Goal: Information Seeking & Learning: Check status

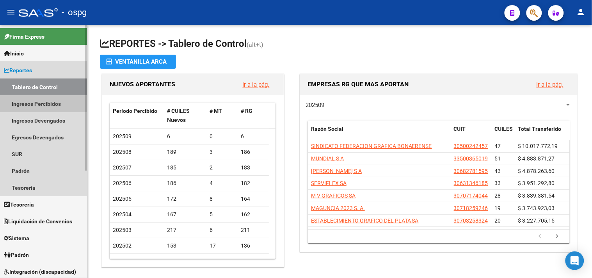
click at [39, 101] on link "Ingresos Percibidos" at bounding box center [43, 103] width 87 height 17
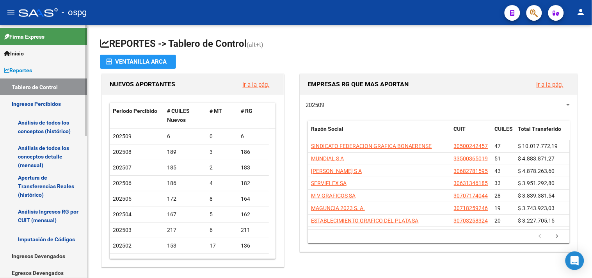
click at [55, 126] on link "Análisis de todos los conceptos (histórico)" at bounding box center [43, 127] width 87 height 30
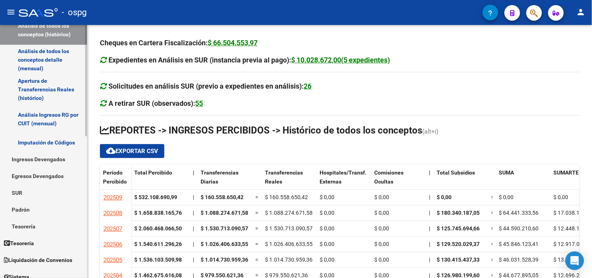
scroll to position [130, 0]
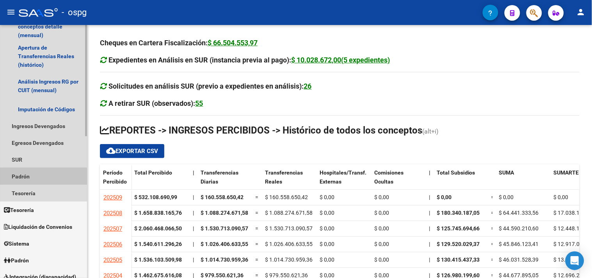
click at [26, 177] on link "Padrón" at bounding box center [43, 176] width 87 height 17
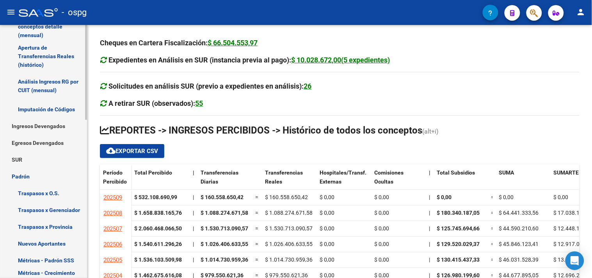
scroll to position [347, 0]
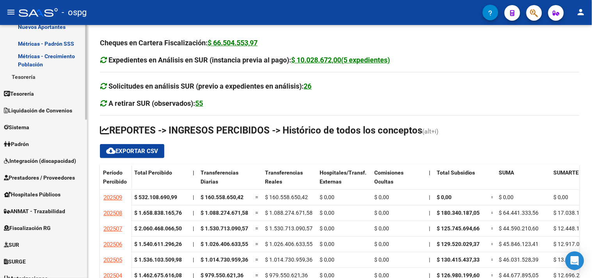
click at [44, 144] on link "Padrón" at bounding box center [43, 144] width 87 height 17
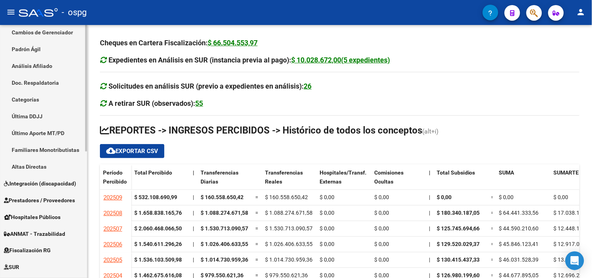
scroll to position [80, 0]
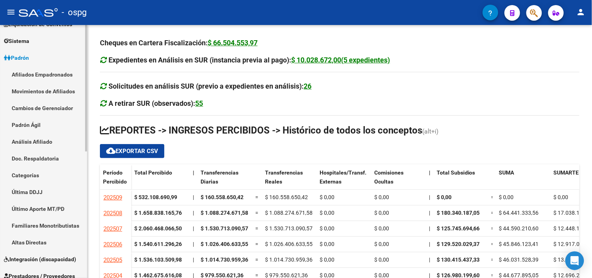
click at [37, 142] on link "Análisis Afiliado" at bounding box center [43, 141] width 87 height 17
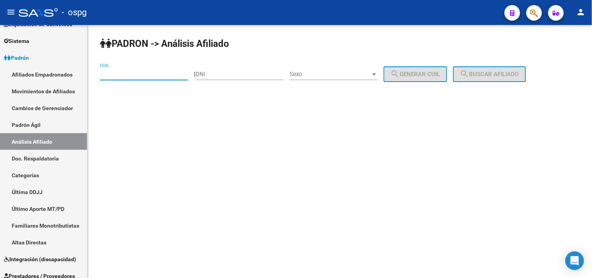
paste input "27-51338843-3"
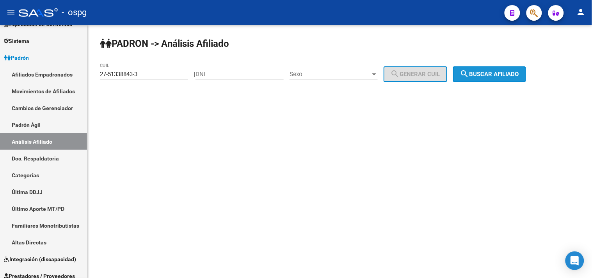
click at [505, 80] on button "search Buscar afiliado" at bounding box center [489, 74] width 73 height 16
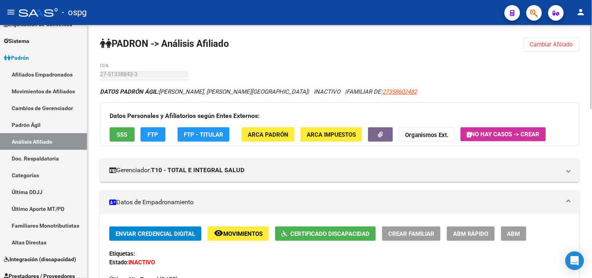
click at [236, 234] on span "Movimientos" at bounding box center [242, 233] width 39 height 7
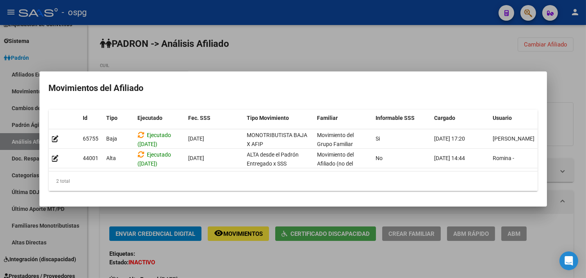
click at [240, 261] on div at bounding box center [293, 139] width 586 height 278
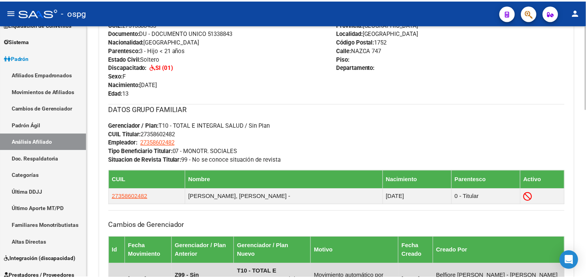
scroll to position [347, 0]
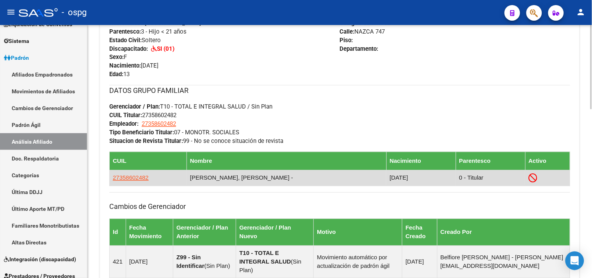
drag, startPoint x: 140, startPoint y: 176, endPoint x: 129, endPoint y: 183, distance: 13.9
click at [129, 183] on td "27358602482" at bounding box center [148, 178] width 77 height 16
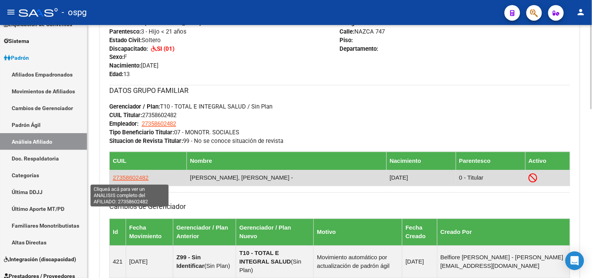
click at [129, 179] on span "27358602482" at bounding box center [131, 177] width 36 height 7
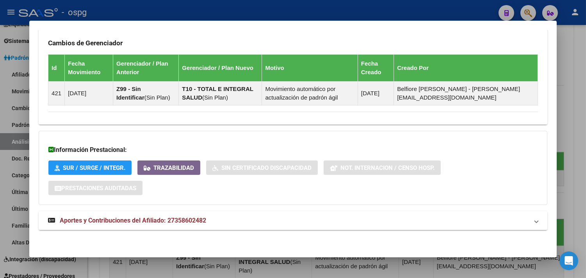
click at [215, 216] on mat-panel-title "Aportes y Contribuciones del Afiliado: 27358602482" at bounding box center [288, 220] width 480 height 9
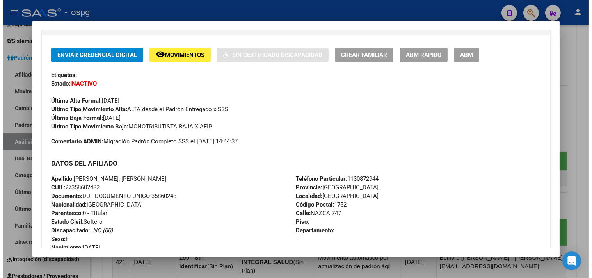
scroll to position [0, 0]
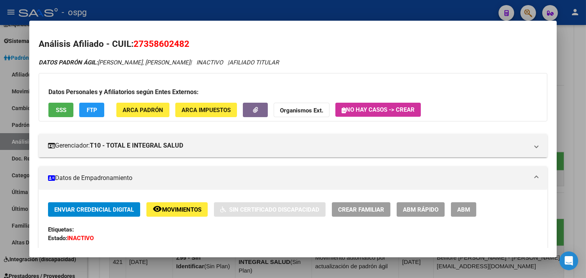
click at [64, 107] on button "SSS" at bounding box center [60, 110] width 25 height 14
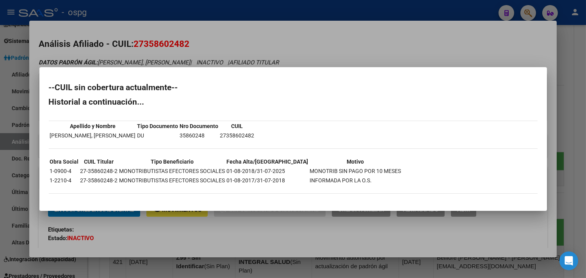
click at [289, 57] on div at bounding box center [293, 139] width 586 height 278
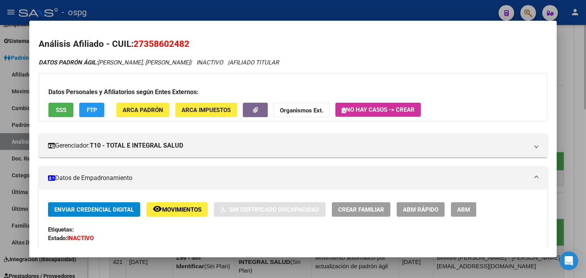
drag, startPoint x: 574, startPoint y: 96, endPoint x: 564, endPoint y: 89, distance: 12.7
click at [573, 96] on div at bounding box center [293, 139] width 586 height 278
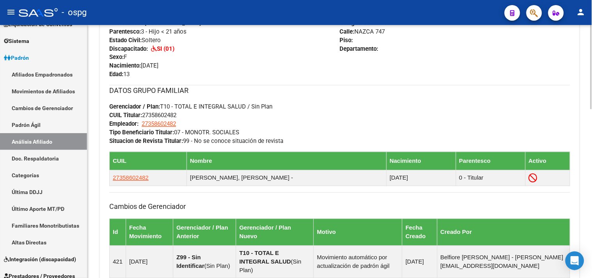
scroll to position [506, 0]
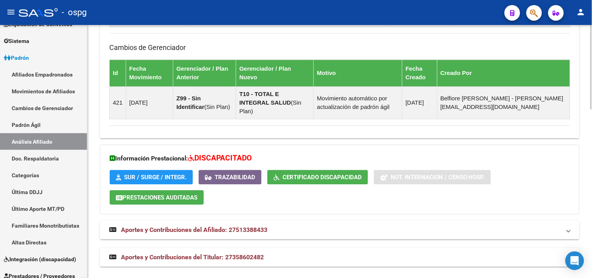
click at [146, 174] on span "SUR / SURGE / INTEGR." at bounding box center [155, 177] width 62 height 7
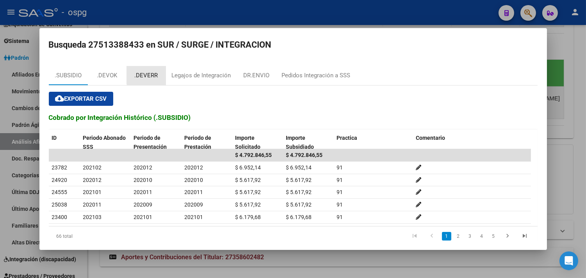
click at [161, 71] on div ".DEVERR" at bounding box center [146, 75] width 39 height 19
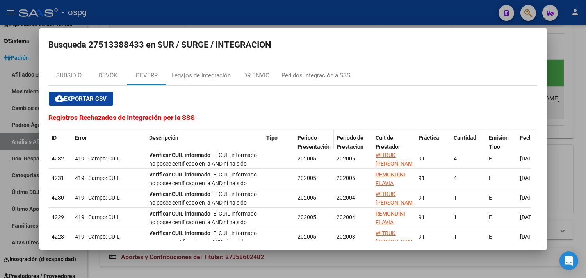
click at [308, 138] on span "Periodo Presentación" at bounding box center [314, 142] width 33 height 15
click at [318, 142] on div "Periodo Presentación" at bounding box center [314, 142] width 33 height 18
click at [356, 145] on span "Periodo de Prestacion" at bounding box center [350, 142] width 27 height 15
click at [252, 72] on div "DR.ENVIO" at bounding box center [256, 75] width 26 height 9
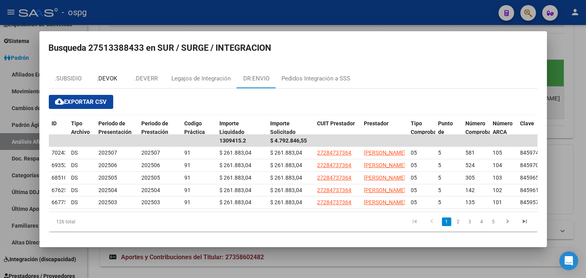
click at [107, 76] on div ".DEVOK" at bounding box center [107, 78] width 20 height 9
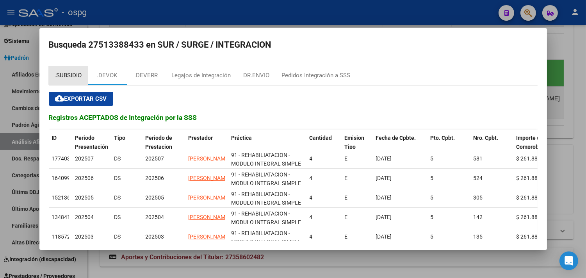
click at [71, 75] on div ".SUBSIDIO" at bounding box center [68, 75] width 27 height 9
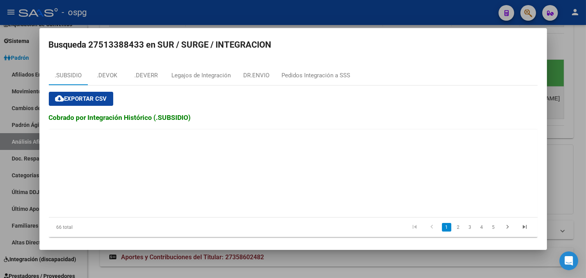
click at [574, 177] on div at bounding box center [293, 139] width 586 height 278
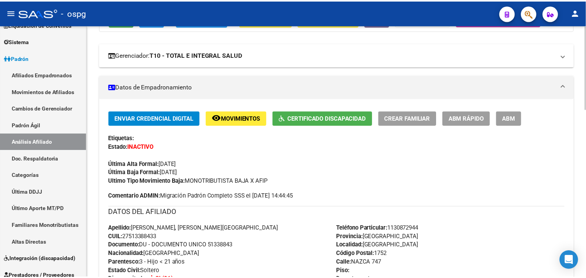
scroll to position [0, 0]
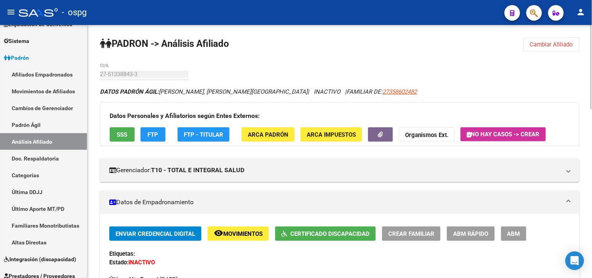
click at [533, 50] on button "Cambiar Afiliado" at bounding box center [552, 44] width 56 height 14
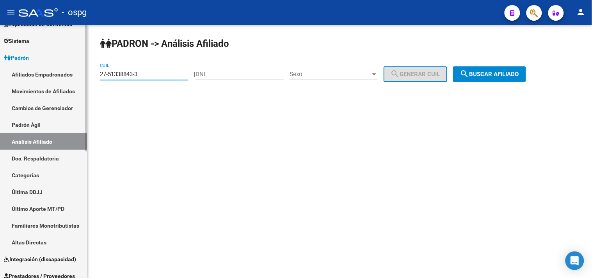
drag, startPoint x: 171, startPoint y: 73, endPoint x: 0, endPoint y: 68, distance: 170.6
click at [12, 73] on mat-sidenav-container "Firma Express Inicio Instructivos Contacto OS Reportes Tablero de Control Ingre…" at bounding box center [296, 151] width 592 height 253
paste input "49378314-4"
type input "27-49378314-4"
click at [526, 78] on button "search Buscar afiliado" at bounding box center [489, 74] width 73 height 16
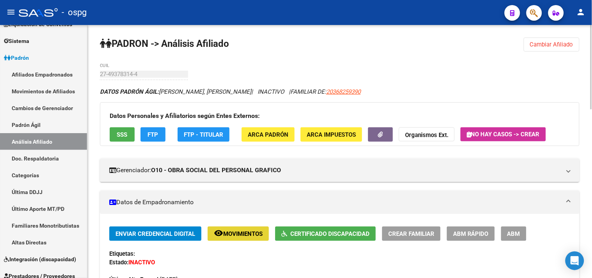
click at [220, 233] on mat-icon "remove_red_eye" at bounding box center [218, 232] width 9 height 9
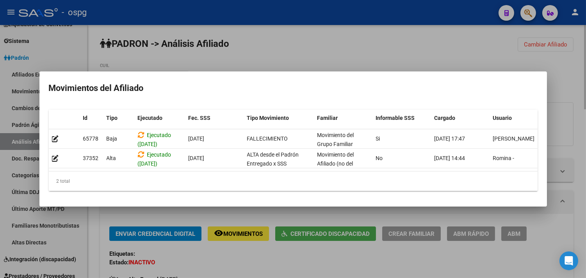
click at [261, 275] on div at bounding box center [293, 139] width 586 height 278
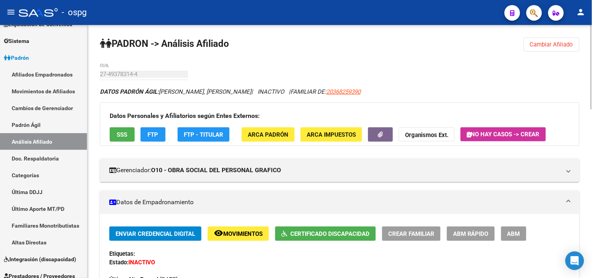
click at [128, 133] on button "SSS" at bounding box center [122, 134] width 25 height 14
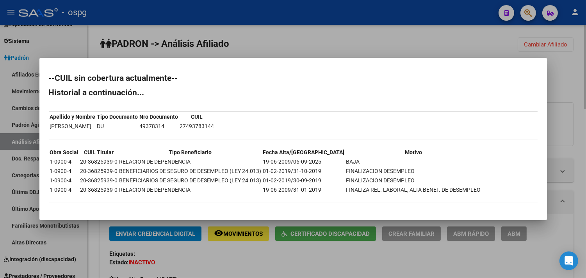
drag, startPoint x: 357, startPoint y: 277, endPoint x: 353, endPoint y: 271, distance: 7.7
click at [356, 276] on div at bounding box center [293, 139] width 586 height 278
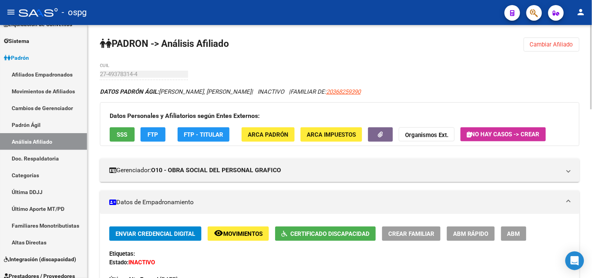
click at [149, 133] on span "FTP" at bounding box center [153, 134] width 11 height 7
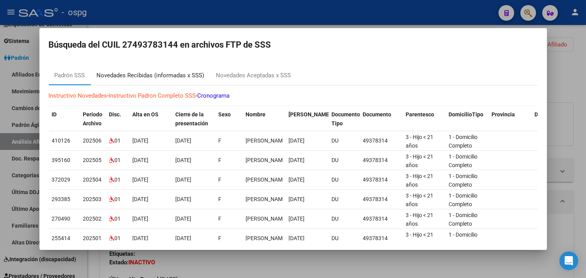
click at [150, 74] on div "Novedades Recibidas (informadas x SSS)" at bounding box center [151, 75] width 108 height 9
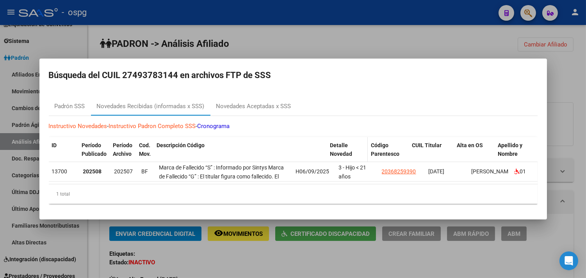
drag, startPoint x: 292, startPoint y: 145, endPoint x: 343, endPoint y: 144, distance: 51.1
click at [343, 144] on div "ID Período Publicado Período Archivo Cod. Mov. Descripción Código Detalle Noved…" at bounding box center [583, 154] width 1069 height 34
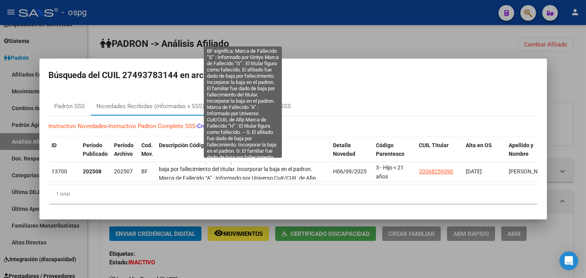
scroll to position [43, 0]
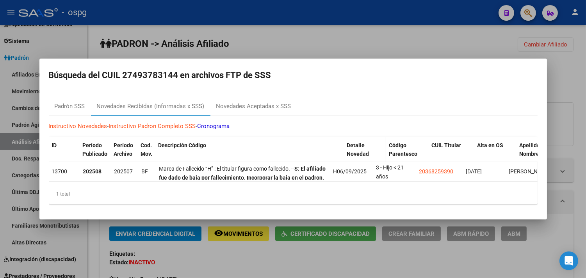
drag, startPoint x: 327, startPoint y: 142, endPoint x: 349, endPoint y: 141, distance: 22.3
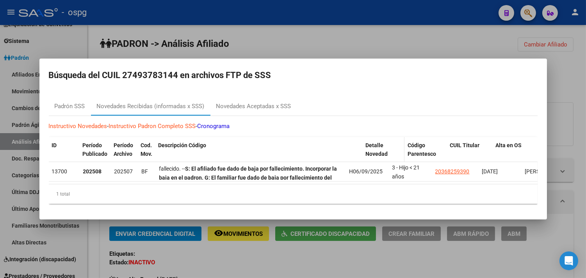
drag, startPoint x: 345, startPoint y: 144, endPoint x: 371, endPoint y: 141, distance: 26.3
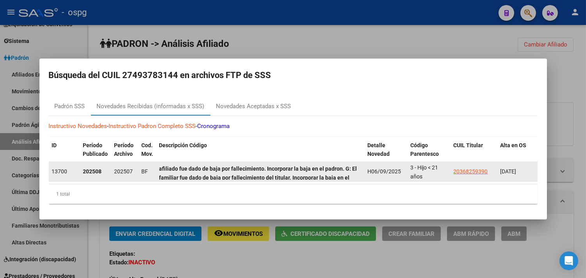
click at [348, 174] on div "Marca de Fallecido “S” : Informado por Sintys Marca de Fallecido “G” : El titul…" at bounding box center [260, 171] width 202 height 16
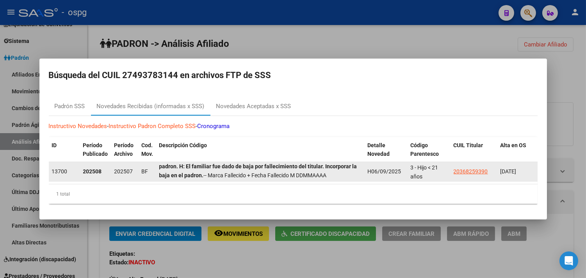
click at [348, 174] on div "Marca de Fallecido “S” : Informado por Sintys Marca de Fallecido “G” : El titul…" at bounding box center [260, 171] width 202 height 16
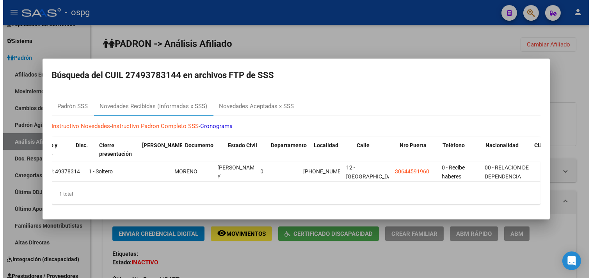
scroll to position [0, 0]
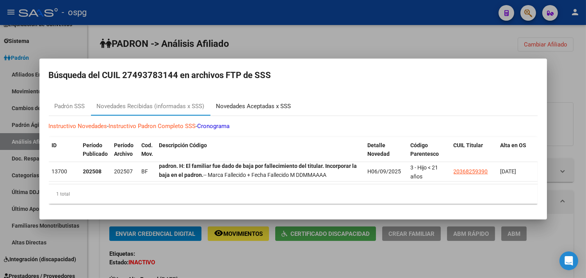
click at [260, 102] on div "Novedades Aceptadas x SSS" at bounding box center [253, 106] width 75 height 9
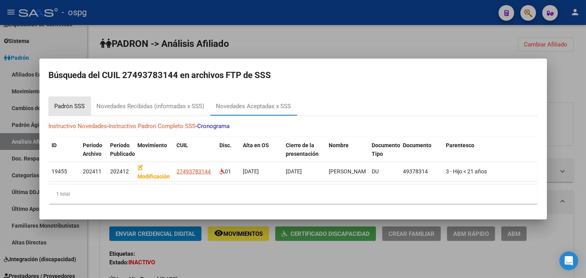
click at [83, 103] on div "Padrón SSS" at bounding box center [70, 106] width 30 height 9
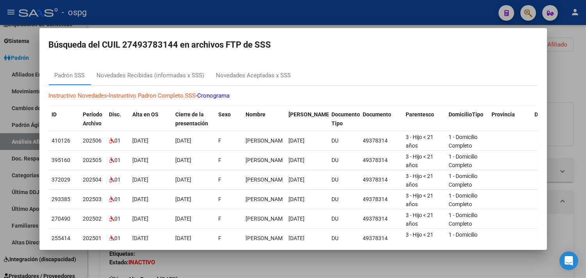
click at [188, 270] on div at bounding box center [293, 139] width 586 height 278
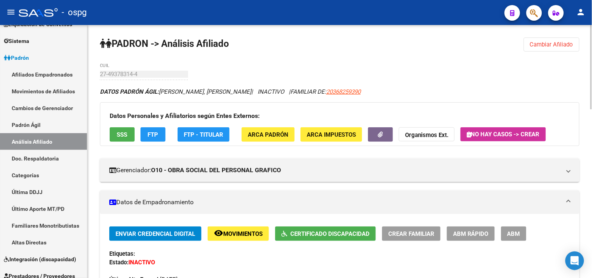
click at [116, 135] on button "SSS" at bounding box center [122, 134] width 25 height 14
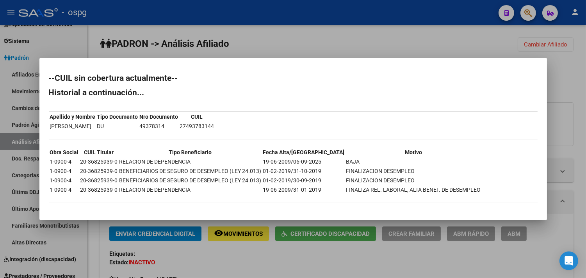
drag, startPoint x: 52, startPoint y: 125, endPoint x: 453, endPoint y: 191, distance: 407.3
click at [453, 191] on div "--CUIL sin cobertura actualmente-- Historial a continuación... Apellido y Nombr…" at bounding box center [293, 142] width 489 height 137
copy div "[PERSON_NAME] DU 49378314 27493783144 Obra Social CUIL Titular Tipo Beneficiari…"
click at [229, 260] on div at bounding box center [293, 139] width 586 height 278
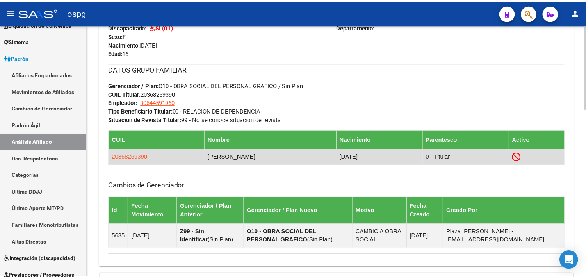
scroll to position [434, 0]
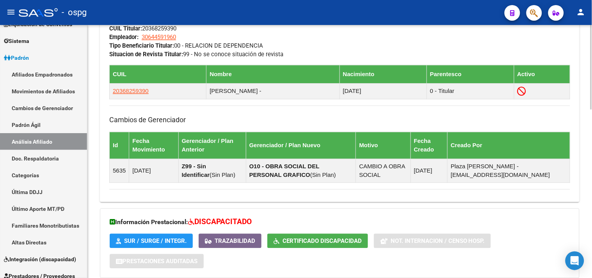
click at [139, 239] on span "SUR / SURGE / INTEGR." at bounding box center [155, 240] width 62 height 7
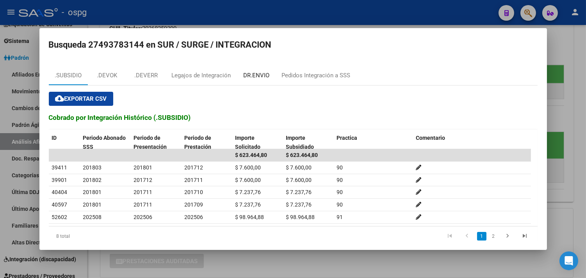
click at [273, 76] on div "DR.ENVIO" at bounding box center [256, 75] width 39 height 19
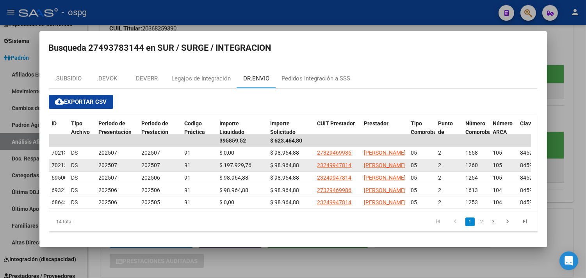
scroll to position [36, 0]
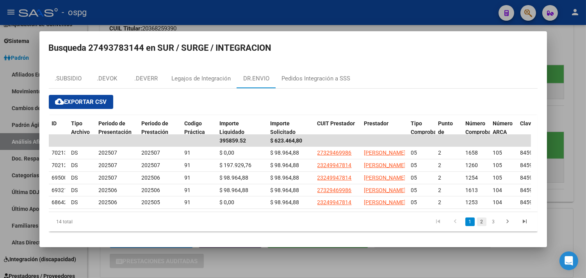
click at [477, 225] on link "2" at bounding box center [481, 221] width 9 height 9
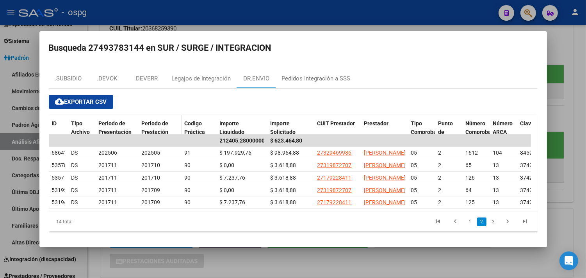
click at [156, 120] on span "Periodo de Prestación" at bounding box center [155, 127] width 27 height 15
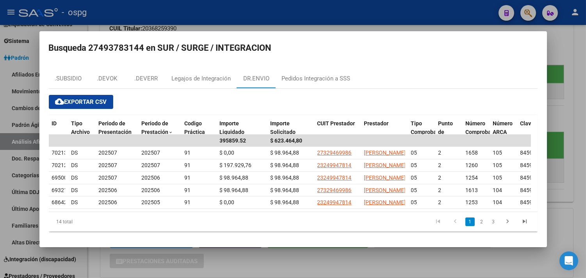
click at [347, 272] on div at bounding box center [293, 139] width 586 height 278
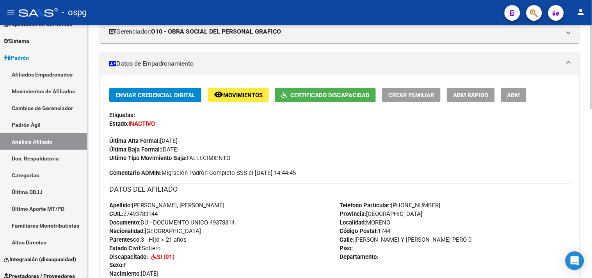
scroll to position [0, 0]
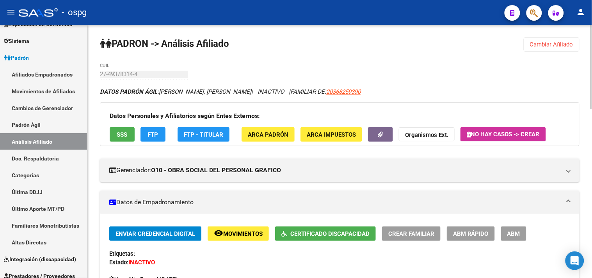
click at [237, 228] on button "remove_red_eye Movimientos" at bounding box center [238, 233] width 61 height 14
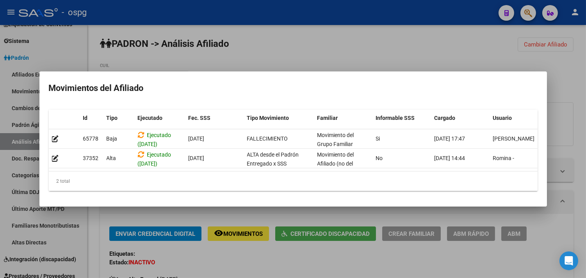
click at [259, 264] on div at bounding box center [293, 139] width 586 height 278
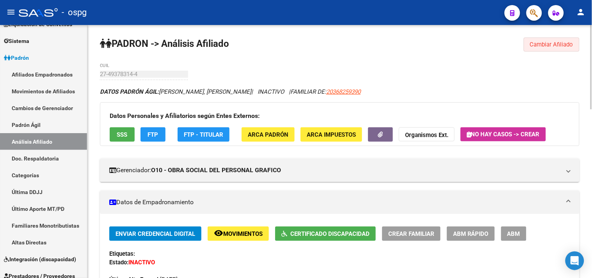
click at [572, 48] on button "Cambiar Afiliado" at bounding box center [552, 44] width 56 height 14
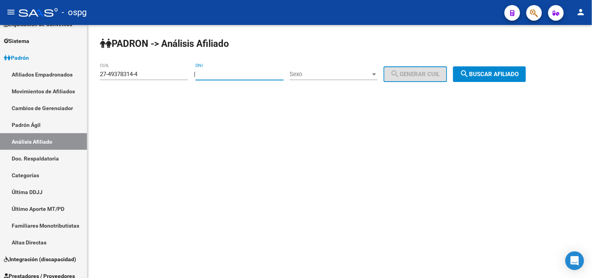
paste input "58206047"
type input "58206047"
click at [348, 69] on div "Sexo Sexo" at bounding box center [334, 71] width 88 height 17
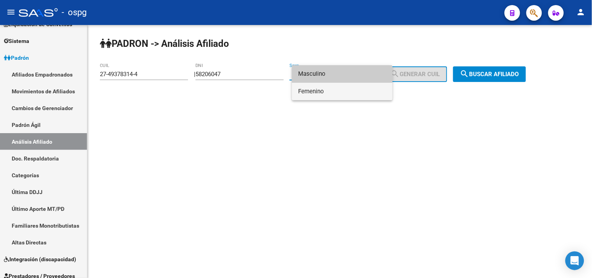
click at [343, 87] on span "Femenino" at bounding box center [342, 92] width 88 height 18
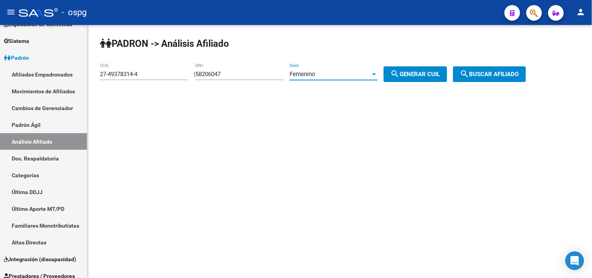
click at [440, 73] on span "search Generar CUIL" at bounding box center [416, 74] width 50 height 7
type input "27-58206047-4"
drag, startPoint x: 498, startPoint y: 73, endPoint x: 441, endPoint y: 80, distance: 57.1
click at [498, 73] on span "search Buscar afiliado" at bounding box center [489, 74] width 59 height 7
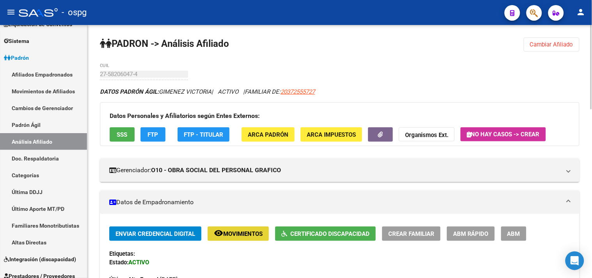
click at [231, 233] on span "Movimientos" at bounding box center [242, 233] width 39 height 7
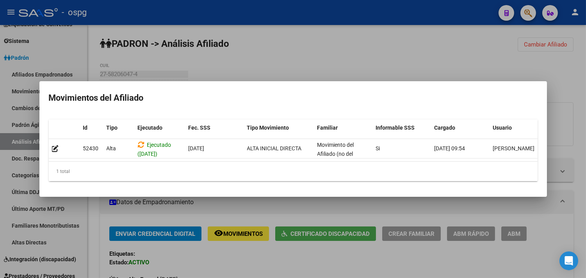
click at [240, 258] on div at bounding box center [293, 139] width 586 height 278
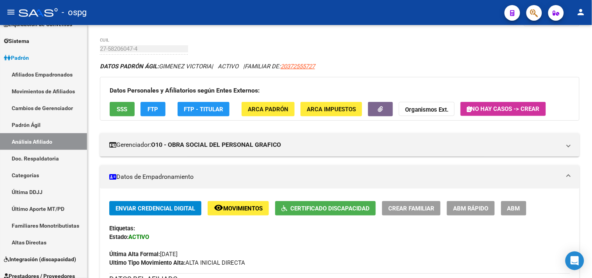
scroll to position [43, 0]
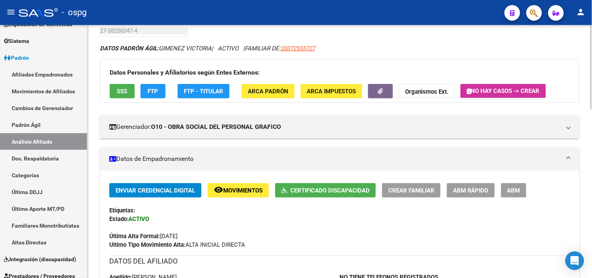
drag, startPoint x: 240, startPoint y: 258, endPoint x: 211, endPoint y: 235, distance: 36.1
click at [211, 235] on div "Última Alta Formal: [DATE]" at bounding box center [339, 231] width 461 height 17
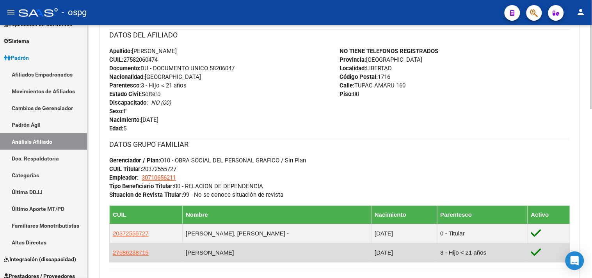
scroll to position [87, 0]
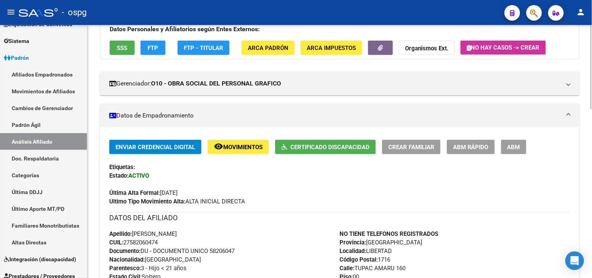
click at [292, 149] on span "Certificado Discapacidad" at bounding box center [329, 147] width 79 height 7
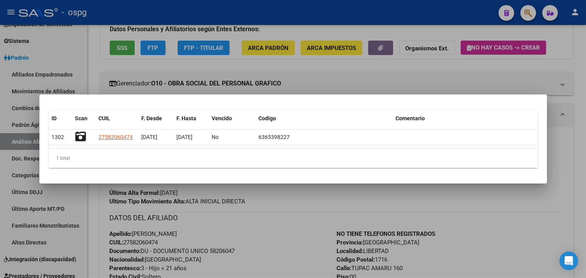
click at [291, 262] on div at bounding box center [293, 139] width 586 height 278
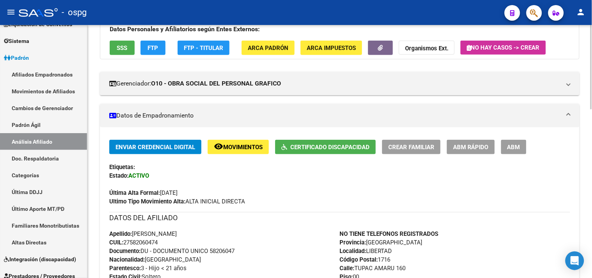
click at [231, 198] on span "Ultimo Tipo Movimiento Alta: ALTA INICIAL DIRECTA" at bounding box center [177, 201] width 136 height 7
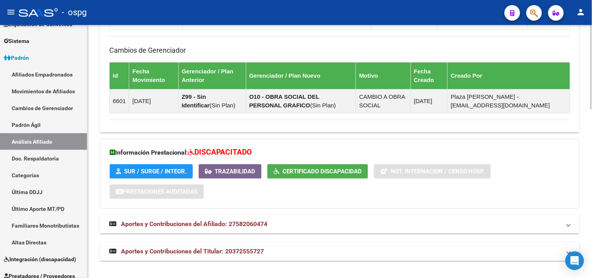
scroll to position [505, 0]
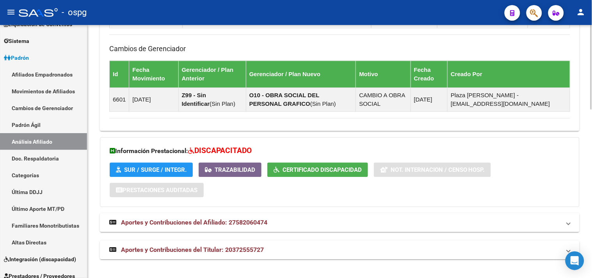
click at [164, 177] on button "SUR / SURGE / INTEGR." at bounding box center [151, 169] width 83 height 14
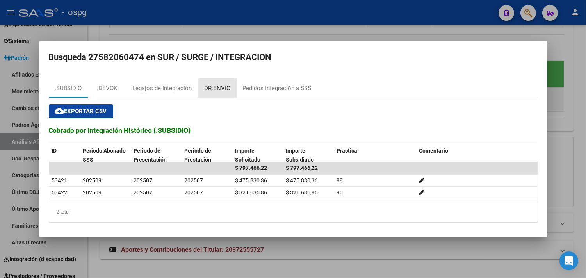
click at [207, 86] on div "DR.ENVIO" at bounding box center [217, 88] width 26 height 9
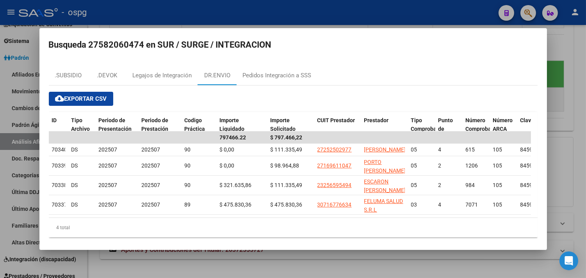
click at [254, 265] on div at bounding box center [293, 139] width 586 height 278
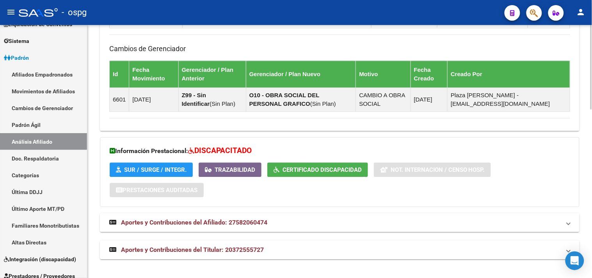
click at [288, 169] on span "Certificado Discapacidad" at bounding box center [322, 169] width 79 height 7
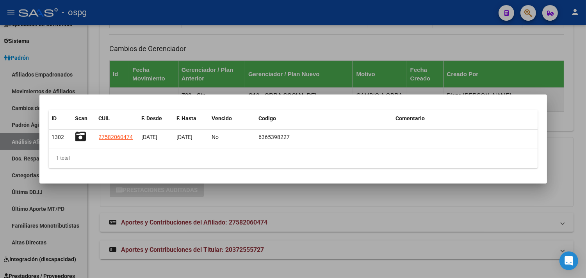
click at [297, 204] on div at bounding box center [293, 139] width 586 height 278
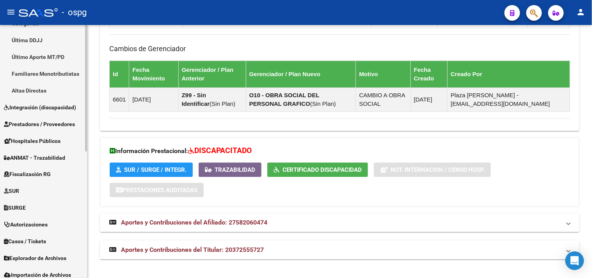
scroll to position [253, 0]
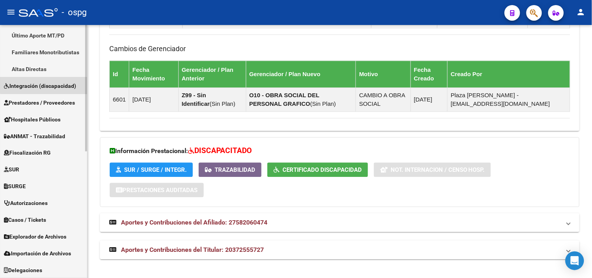
click at [59, 83] on span "Integración (discapacidad)" at bounding box center [40, 86] width 72 height 9
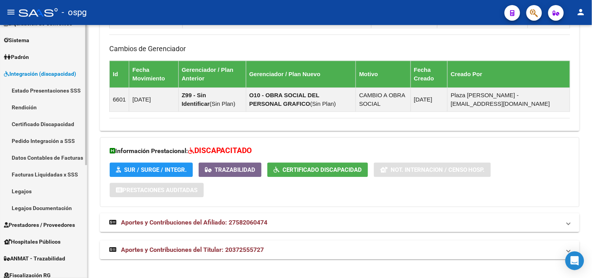
scroll to position [73, 0]
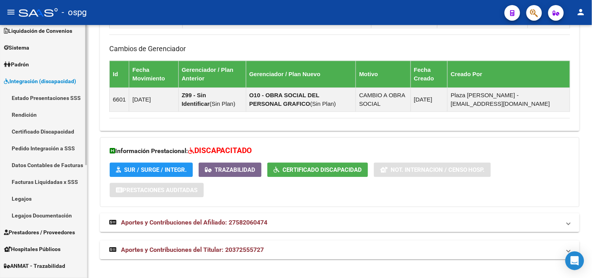
click at [44, 131] on link "Certificado Discapacidad" at bounding box center [43, 131] width 87 height 17
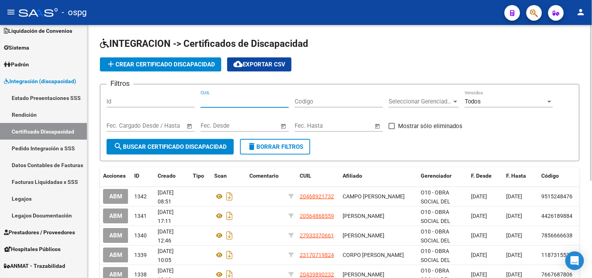
paste input "58-206047"
click at [202, 102] on input "58-206047" at bounding box center [245, 101] width 88 height 7
click at [252, 100] on input "27-58206047" at bounding box center [245, 101] width 88 height 7
type input "27-58206047-4"
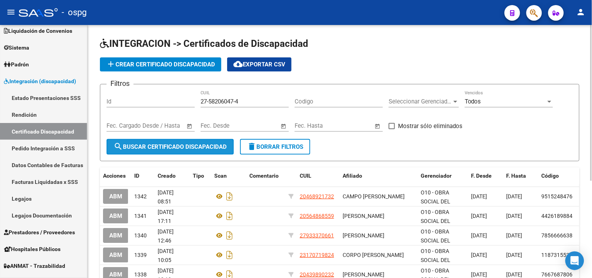
click at [153, 146] on span "search Buscar Certificado Discapacidad" at bounding box center [170, 146] width 113 height 7
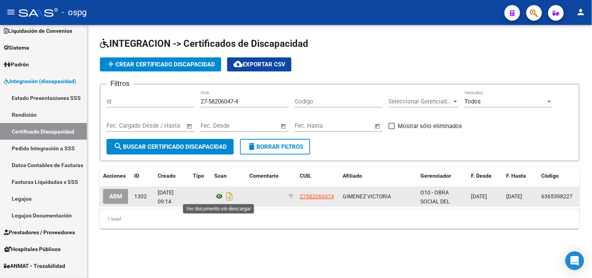
click at [218, 196] on icon at bounding box center [219, 196] width 10 height 9
click at [118, 201] on button "ABM" at bounding box center [115, 196] width 25 height 14
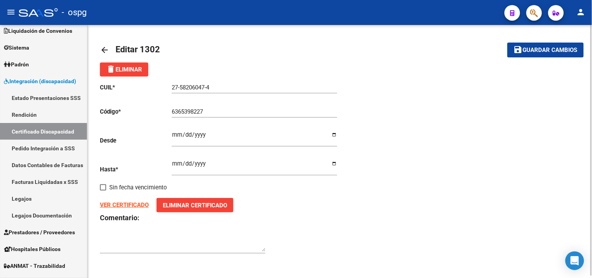
click at [104, 46] on mat-icon "arrow_back" at bounding box center [104, 49] width 9 height 9
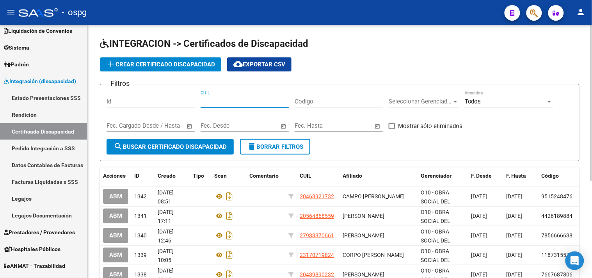
paste input "58-206047"
click at [202, 101] on input "58-206047" at bounding box center [245, 101] width 88 height 7
click at [247, 102] on input "27-58206047" at bounding box center [245, 101] width 88 height 7
type input "27-58206047-4"
click at [211, 147] on span "search Buscar Certificado Discapacidad" at bounding box center [170, 146] width 113 height 7
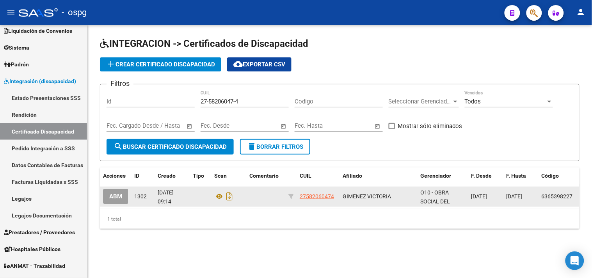
click at [176, 201] on div "[DATE] 09:14" at bounding box center [172, 196] width 29 height 16
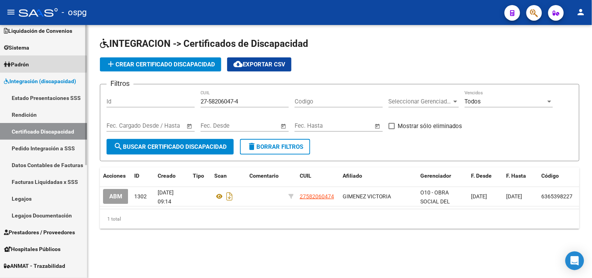
click at [20, 63] on span "Padrón" at bounding box center [16, 64] width 25 height 9
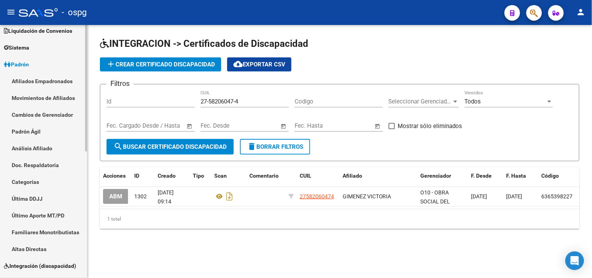
click at [40, 146] on link "Análisis Afiliado" at bounding box center [43, 148] width 87 height 17
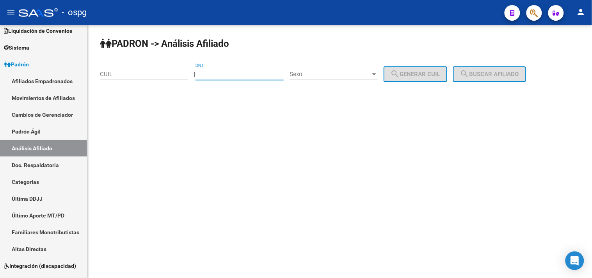
paste input "58206047"
type input "58206047"
click at [324, 68] on div "Sexo Sexo" at bounding box center [334, 71] width 88 height 17
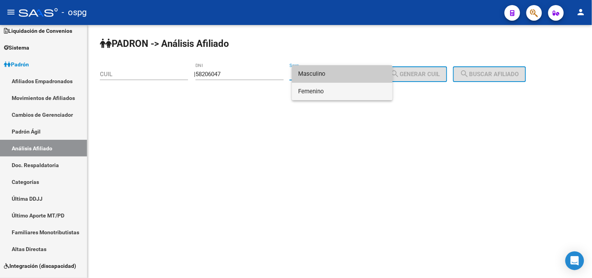
click at [319, 89] on span "Femenino" at bounding box center [342, 92] width 88 height 18
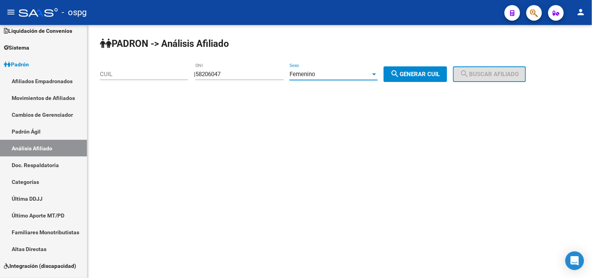
click at [439, 79] on button "search Generar CUIL" at bounding box center [416, 74] width 64 height 16
type input "27-58206047-4"
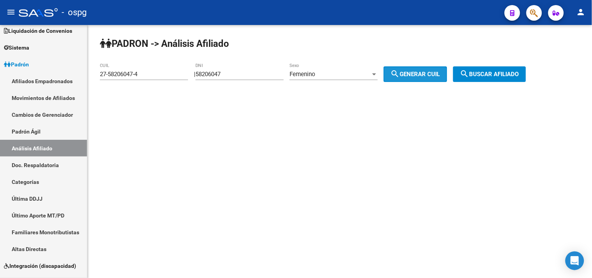
click at [488, 75] on span "search Buscar afiliado" at bounding box center [489, 74] width 59 height 7
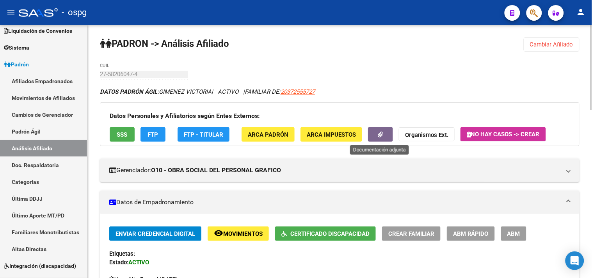
click at [381, 137] on icon "button" at bounding box center [380, 135] width 5 height 6
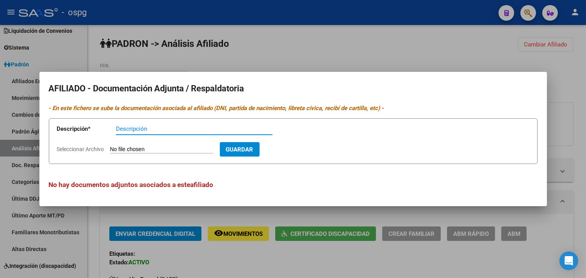
click at [357, 266] on div at bounding box center [293, 139] width 586 height 278
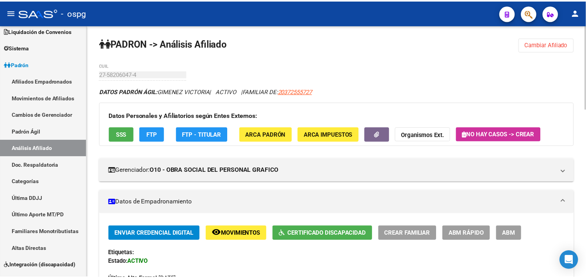
scroll to position [43, 0]
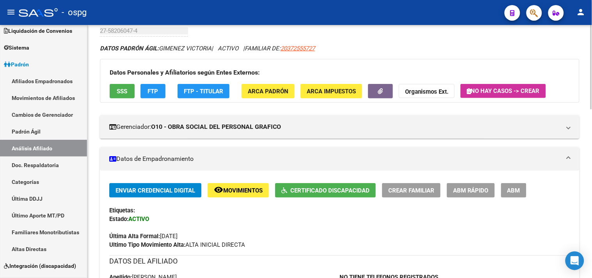
click at [270, 163] on mat-panel-title "Datos de Empadronamiento" at bounding box center [335, 159] width 452 height 9
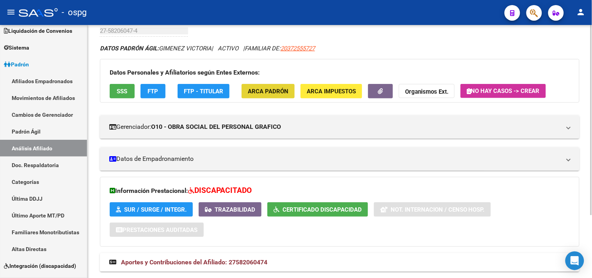
click at [270, 96] on button "ARCA Padrón" at bounding box center [268, 91] width 53 height 14
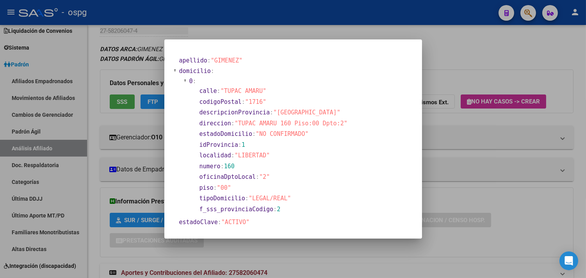
click at [459, 155] on div at bounding box center [293, 139] width 586 height 278
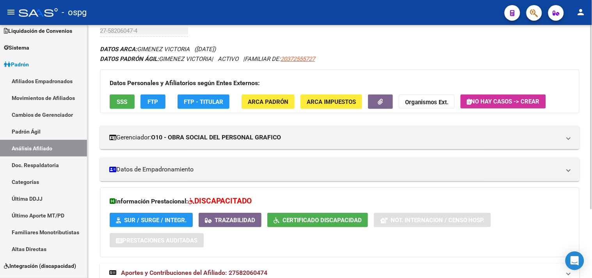
click at [285, 108] on button "ARCA Padrón" at bounding box center [268, 101] width 53 height 14
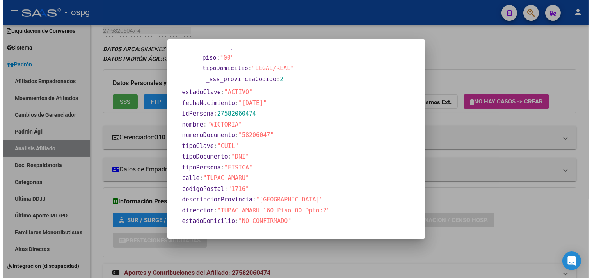
scroll to position [173, 0]
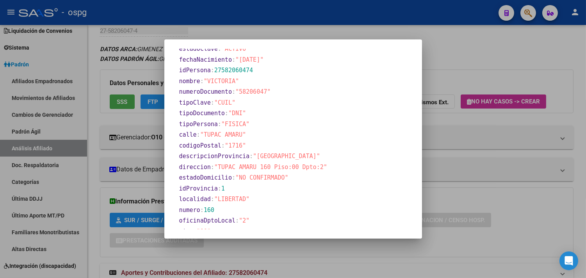
click at [308, 257] on div at bounding box center [293, 139] width 586 height 278
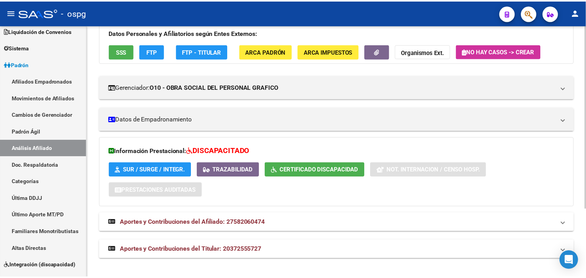
scroll to position [0, 0]
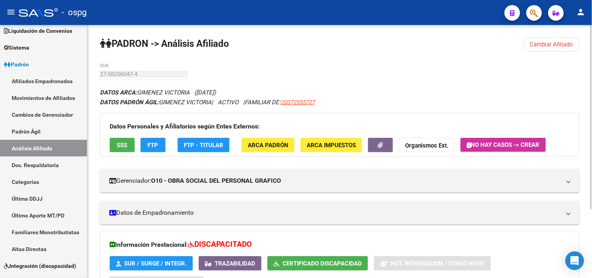
click at [303, 99] on span "20372555727" at bounding box center [298, 102] width 34 height 7
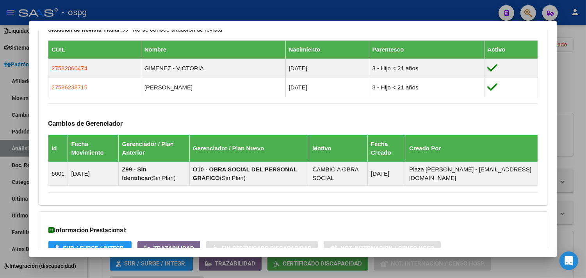
scroll to position [434, 0]
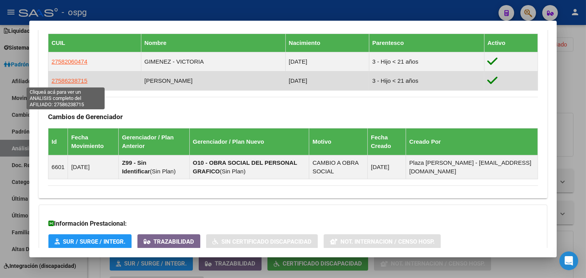
click at [75, 82] on span "27586238715" at bounding box center [70, 80] width 36 height 7
type textarea "27586238715"
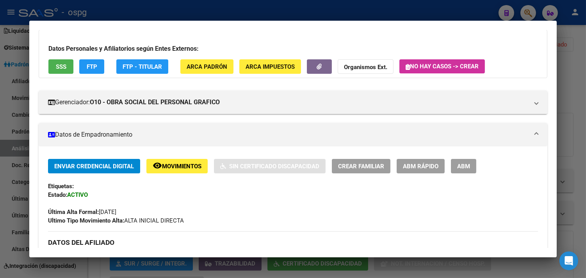
scroll to position [0, 0]
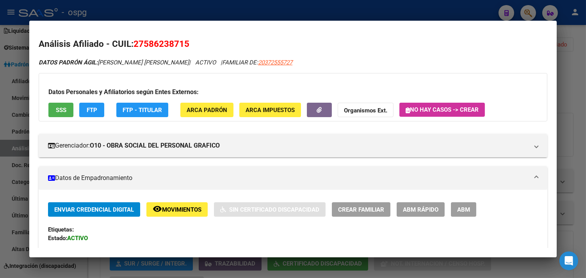
click at [170, 207] on span "Movimientos" at bounding box center [181, 209] width 39 height 7
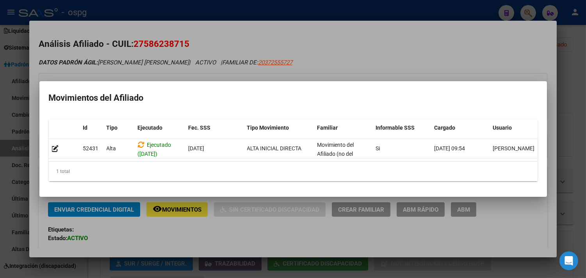
click at [213, 244] on div at bounding box center [293, 139] width 586 height 278
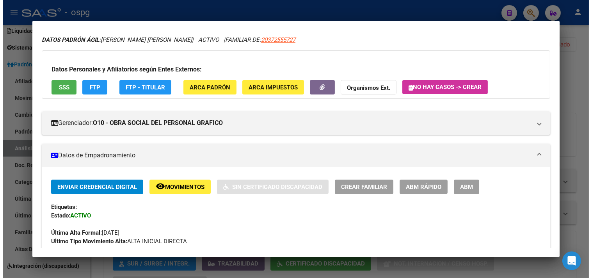
scroll to position [43, 0]
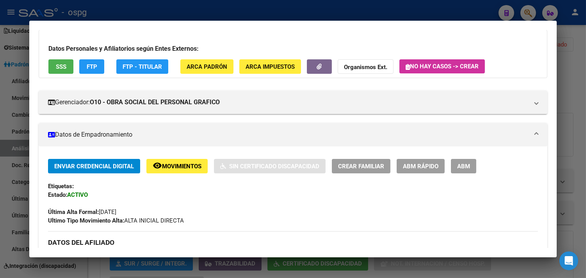
click at [263, 272] on div at bounding box center [293, 139] width 586 height 278
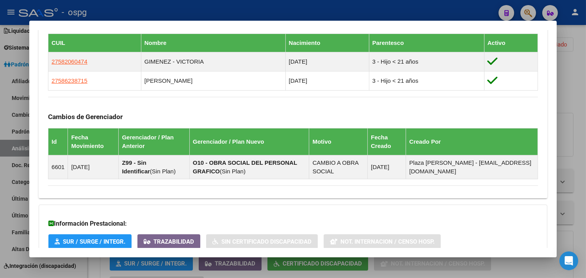
click at [295, 271] on div at bounding box center [293, 139] width 586 height 278
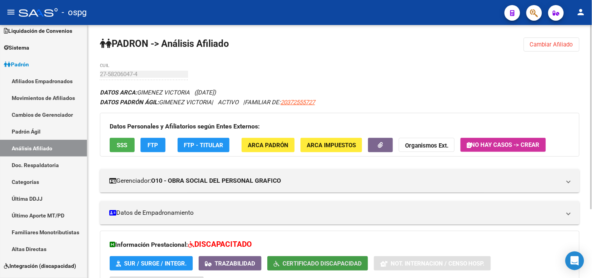
click at [301, 269] on button "Certificado Discapacidad" at bounding box center [317, 263] width 101 height 14
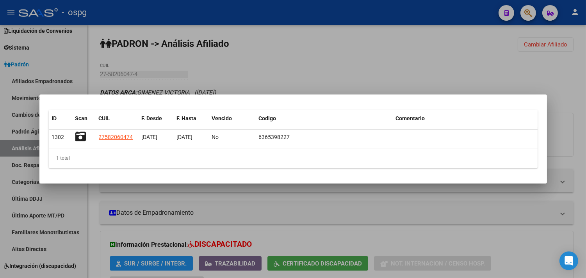
click at [216, 194] on div at bounding box center [293, 139] width 586 height 278
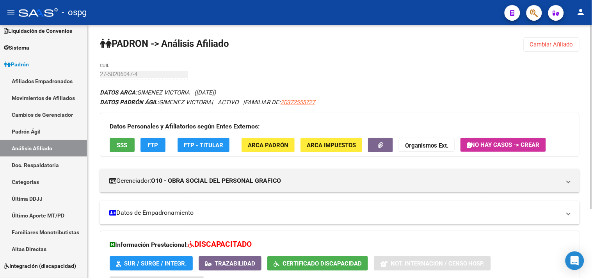
click at [251, 212] on mat-panel-title "Datos de Empadronamiento" at bounding box center [335, 212] width 452 height 9
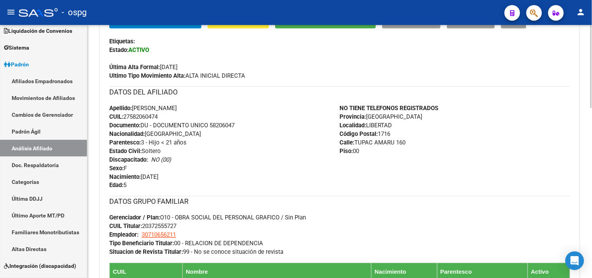
scroll to position [173, 0]
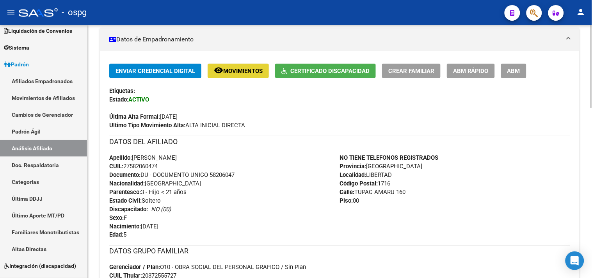
click at [220, 71] on mat-icon "remove_red_eye" at bounding box center [218, 70] width 9 height 9
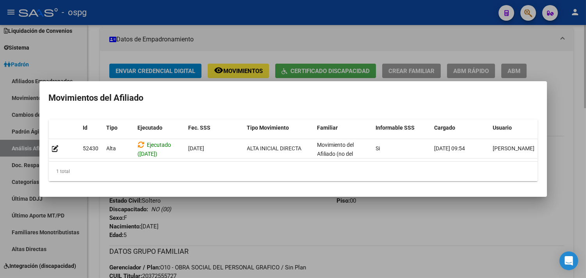
click at [324, 229] on div at bounding box center [293, 139] width 586 height 278
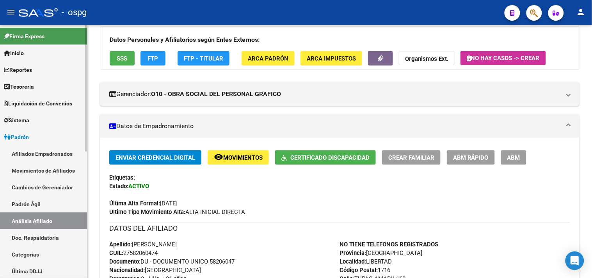
scroll to position [0, 0]
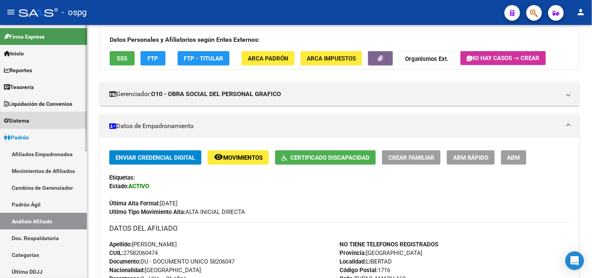
click at [54, 117] on link "Sistema" at bounding box center [43, 120] width 87 height 17
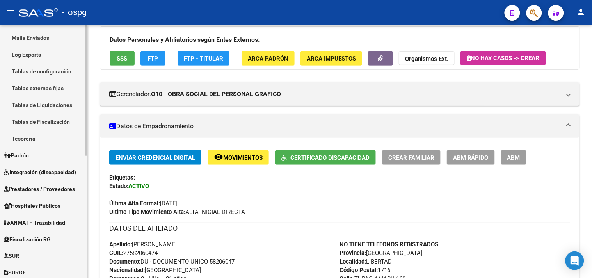
scroll to position [236, 0]
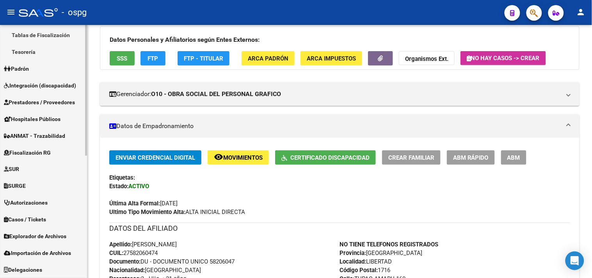
click at [53, 77] on mat-nav-list "Firma Express Inicio Instructivos Contacto OS Reportes Tablero de Control Ingre…" at bounding box center [43, 33] width 87 height 490
click at [52, 83] on span "Integración (discapacidad)" at bounding box center [40, 85] width 72 height 9
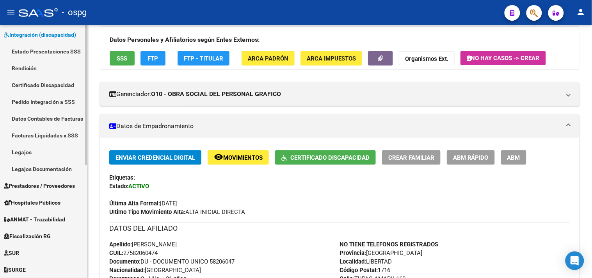
scroll to position [116, 0]
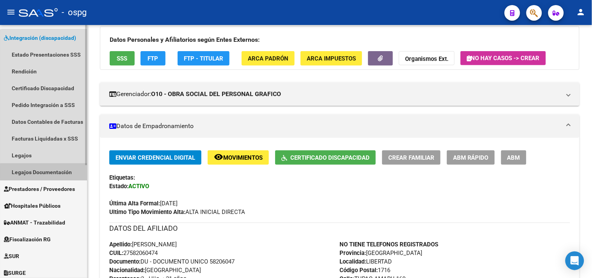
click at [47, 172] on link "Legajos Documentación" at bounding box center [43, 172] width 87 height 17
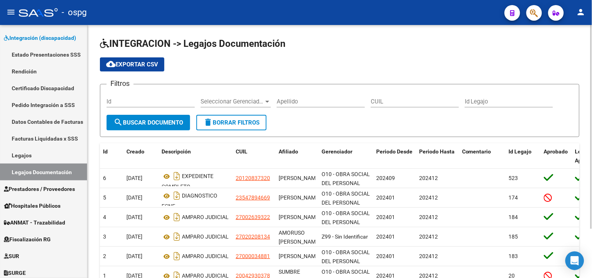
click at [391, 102] on input "CUIL" at bounding box center [415, 101] width 88 height 7
paste input "27586238715"
drag, startPoint x: 418, startPoint y: 103, endPoint x: 323, endPoint y: 103, distance: 94.8
click at [323, 103] on div "Filtros Id Seleccionar Gerenciador Seleccionar Gerenciador Apellido 27275862387…" at bounding box center [340, 103] width 466 height 24
paste input "text"
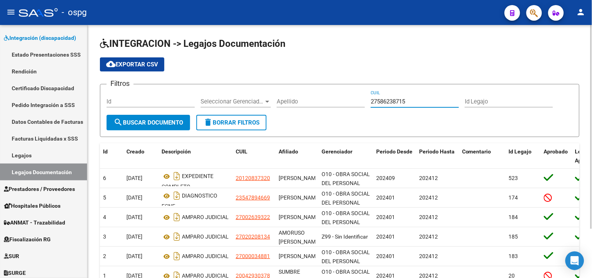
click at [148, 120] on span "search Buscar Documento" at bounding box center [148, 122] width 69 height 7
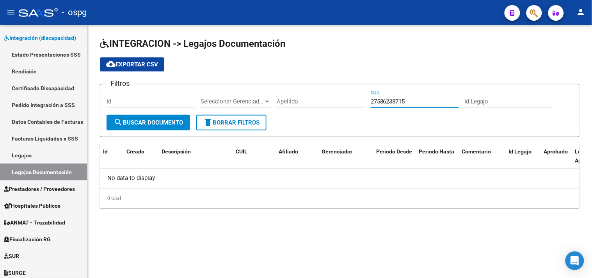
drag, startPoint x: 412, startPoint y: 101, endPoint x: 361, endPoint y: 101, distance: 50.3
click at [361, 101] on div "Filtros Id Seleccionar Gerenciador Seleccionar Gerenciador Apellido 27586238715…" at bounding box center [340, 103] width 466 height 24
paste input "-58206047-4"
type input "27-58206047-4"
click at [166, 125] on span "search Buscar Documento" at bounding box center [148, 122] width 69 height 7
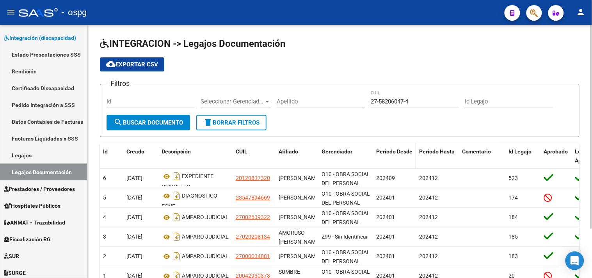
click at [391, 151] on span "Periodo Desde" at bounding box center [394, 151] width 36 height 6
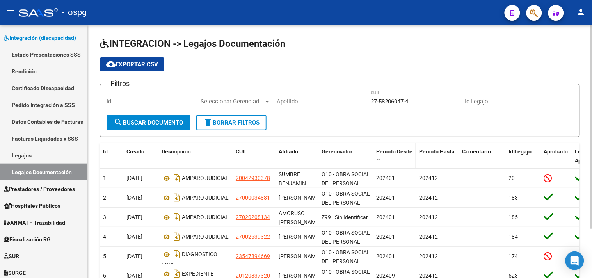
click at [391, 151] on span "Periodo Desde" at bounding box center [394, 151] width 36 height 6
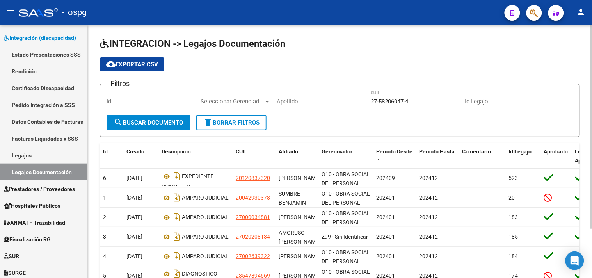
scroll to position [43, 0]
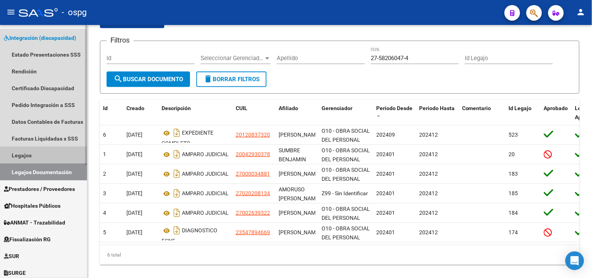
click at [19, 152] on link "Legajos" at bounding box center [43, 155] width 87 height 17
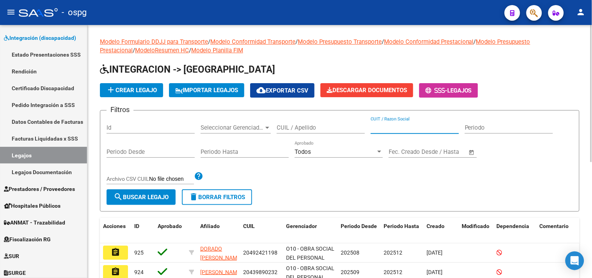
paste input "27-58206047-4"
type input "27-58206047-4"
click at [149, 194] on span "search Buscar Legajo" at bounding box center [141, 197] width 55 height 7
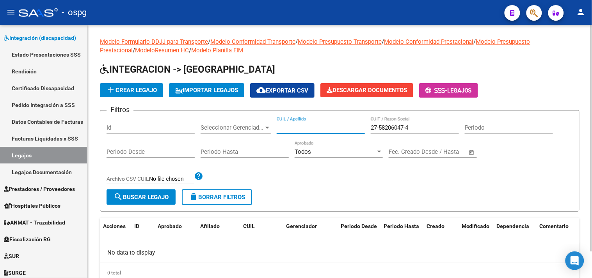
paste input "27-58206047-4"
type input "27-58206047-4"
drag, startPoint x: 416, startPoint y: 127, endPoint x: 334, endPoint y: 132, distance: 82.1
click at [335, 132] on div "Filtros Id Seleccionar Gerenciador Seleccionar Gerenciador 27-58206047-4 CUIL /…" at bounding box center [340, 153] width 466 height 73
click at [133, 202] on button "search Buscar Legajo" at bounding box center [141, 197] width 69 height 16
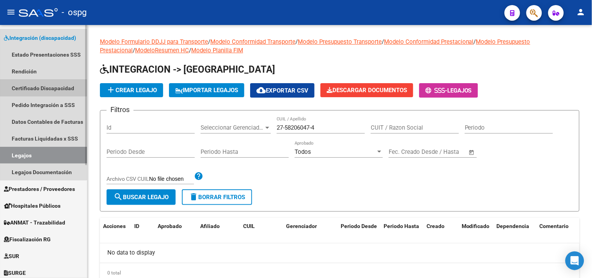
click at [34, 88] on link "Certificado Discapacidad" at bounding box center [43, 88] width 87 height 17
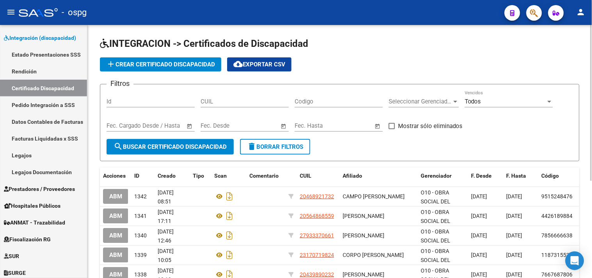
drag, startPoint x: 229, startPoint y: 100, endPoint x: 233, endPoint y: 104, distance: 5.0
paste input "27-58206047-4"
type input "27-58206047-4"
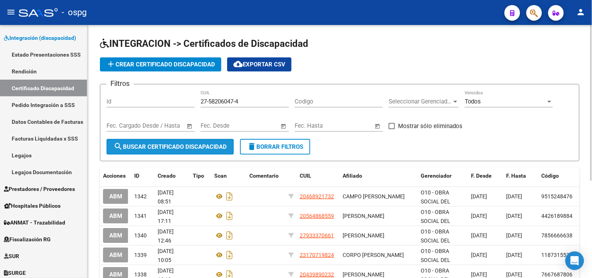
click at [140, 144] on span "search Buscar Certificado Discapacidad" at bounding box center [170, 146] width 113 height 7
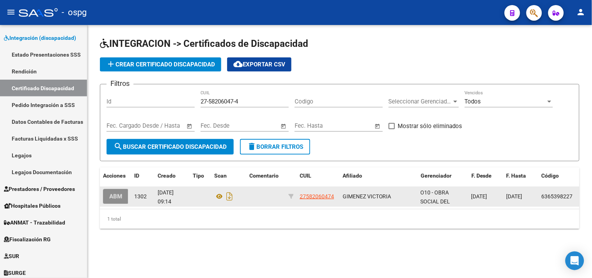
click at [125, 203] on button "ABM" at bounding box center [115, 196] width 25 height 14
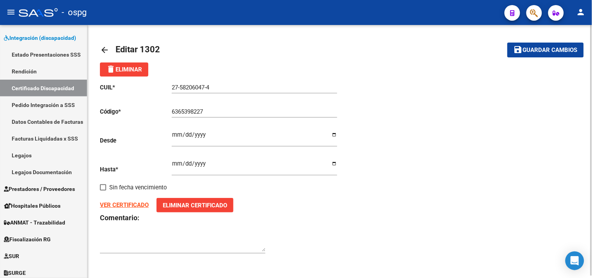
scroll to position [2, 0]
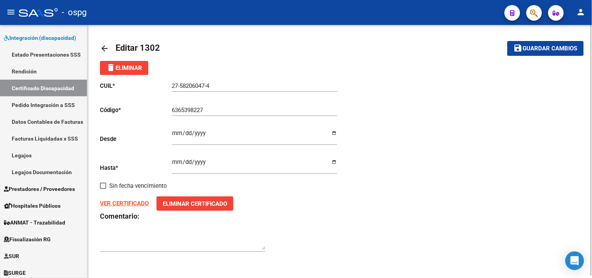
click at [102, 51] on mat-icon "arrow_back" at bounding box center [104, 48] width 9 height 9
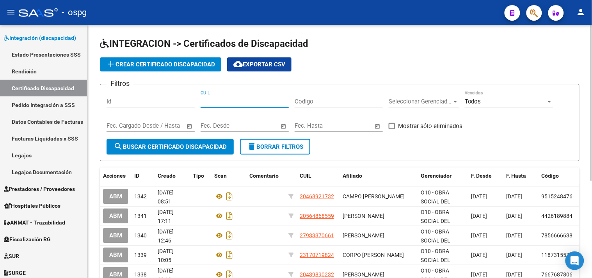
paste input "27-58206047-4"
type input "27-58206047-4"
click at [135, 149] on span "search Buscar Certificado Discapacidad" at bounding box center [170, 146] width 113 height 7
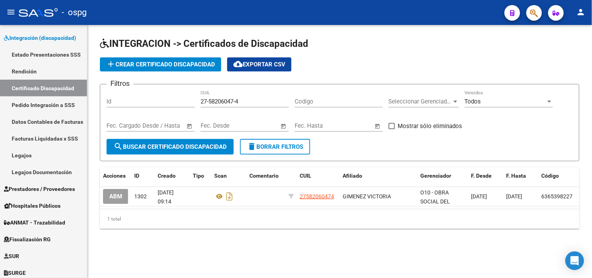
click at [488, 103] on div "Todos" at bounding box center [505, 101] width 81 height 7
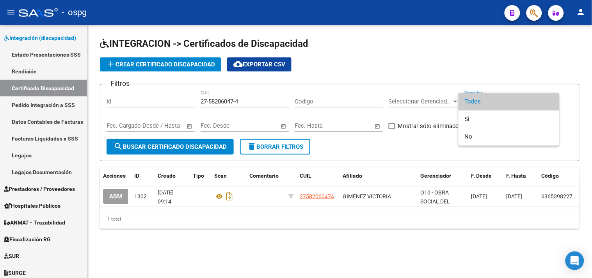
click at [453, 76] on div at bounding box center [296, 139] width 592 height 278
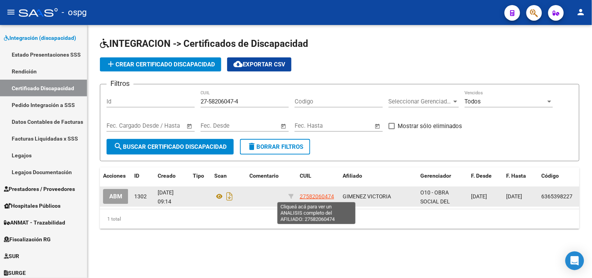
click at [321, 198] on span "27582060474" at bounding box center [317, 196] width 34 height 6
type textarea "27582060474"
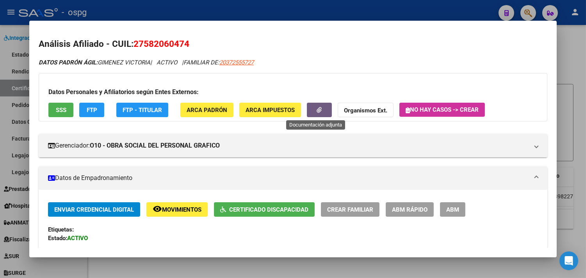
click at [320, 110] on button "button" at bounding box center [319, 110] width 25 height 14
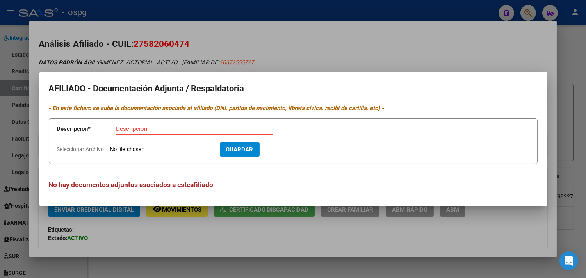
click at [289, 235] on div at bounding box center [293, 139] width 586 height 278
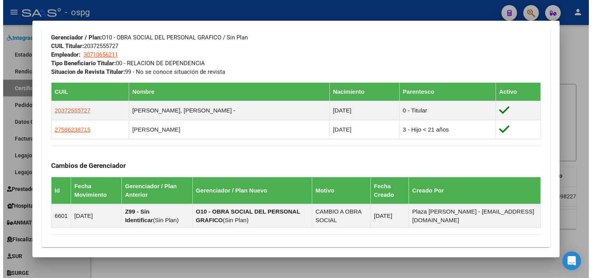
scroll to position [390, 0]
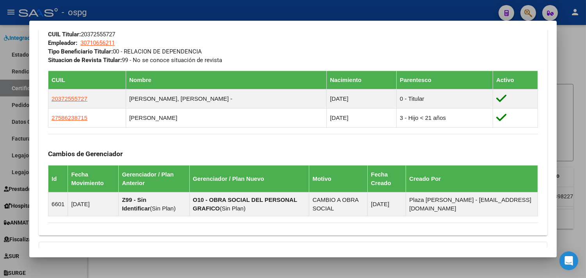
click at [284, 267] on div at bounding box center [293, 139] width 586 height 278
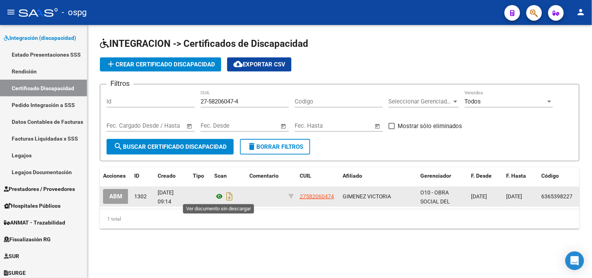
click at [215, 194] on icon at bounding box center [219, 196] width 10 height 9
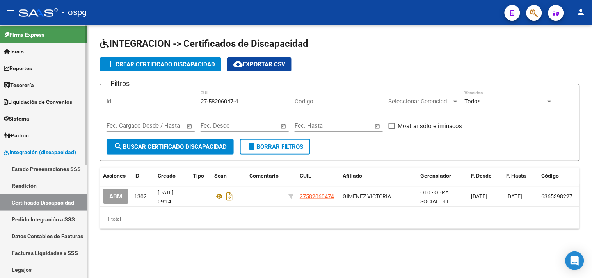
scroll to position [0, 0]
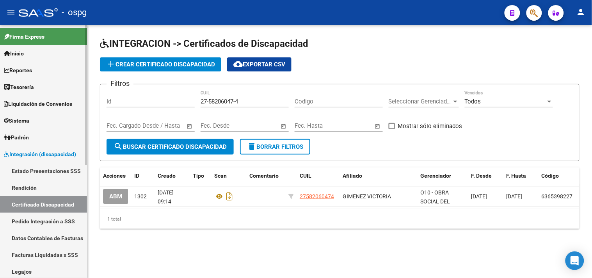
click at [45, 137] on link "Padrón" at bounding box center [43, 137] width 87 height 17
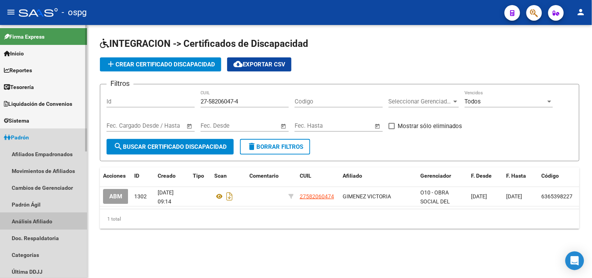
click at [36, 225] on link "Análisis Afiliado" at bounding box center [43, 221] width 87 height 17
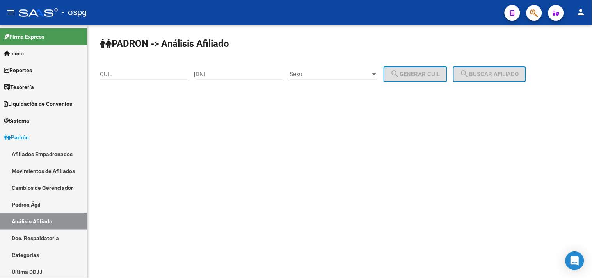
click at [172, 73] on input "CUIL" at bounding box center [144, 74] width 88 height 7
paste input "27-58206047-4"
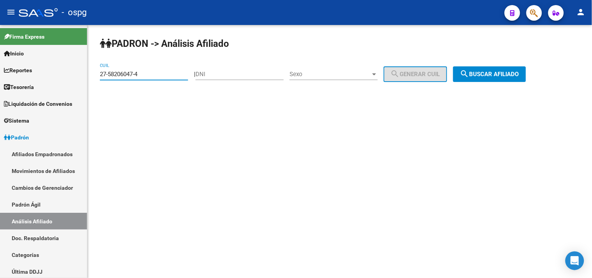
type input "27-58206047-4"
click at [483, 71] on span "search Buscar afiliado" at bounding box center [489, 74] width 59 height 7
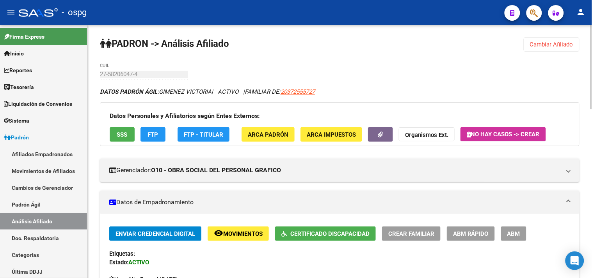
click at [515, 235] on span "ABM" at bounding box center [513, 233] width 13 height 7
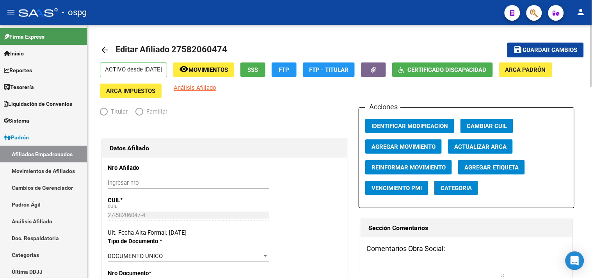
radio input "true"
type input "30-71065621-1"
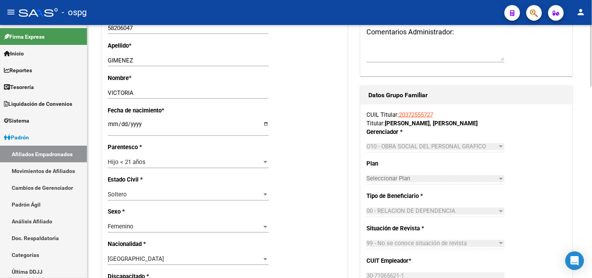
scroll to position [303, 0]
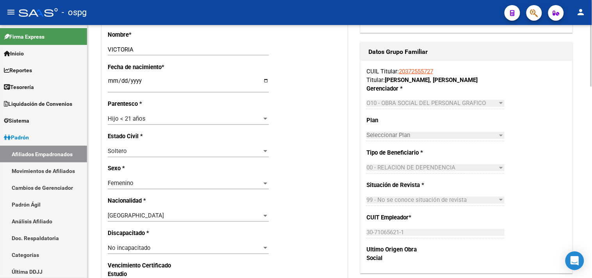
click at [138, 245] on span "No incapacitado" at bounding box center [129, 248] width 43 height 7
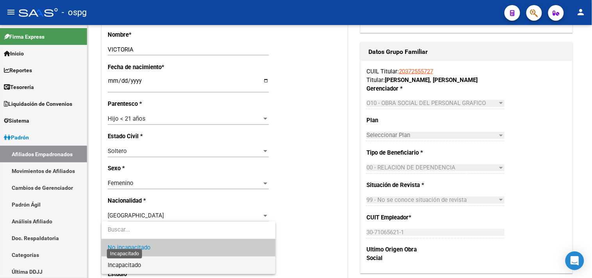
click at [128, 266] on span "Incapacitado" at bounding box center [125, 264] width 34 height 7
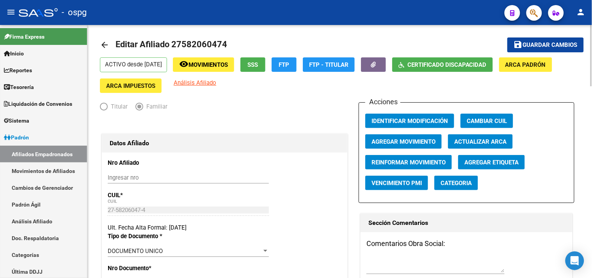
scroll to position [0, 0]
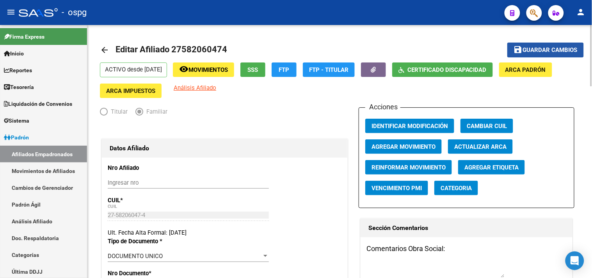
click at [532, 50] on span "Guardar cambios" at bounding box center [550, 50] width 55 height 7
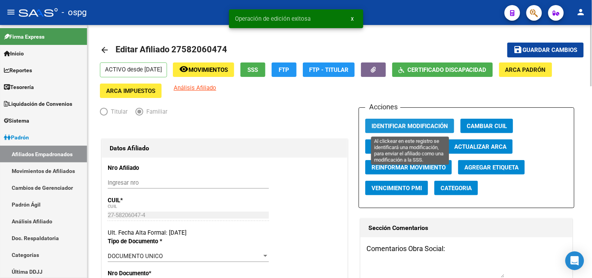
click at [401, 124] on span "Identificar Modificación" at bounding box center [410, 126] width 76 height 7
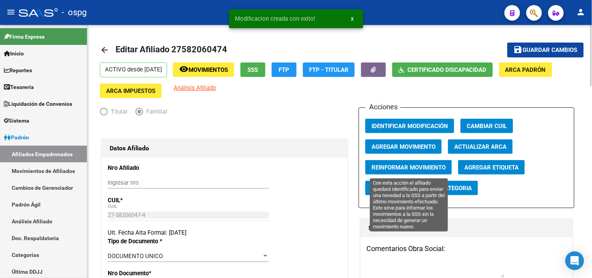
click at [401, 166] on span "Reinformar Movimiento" at bounding box center [409, 167] width 74 height 7
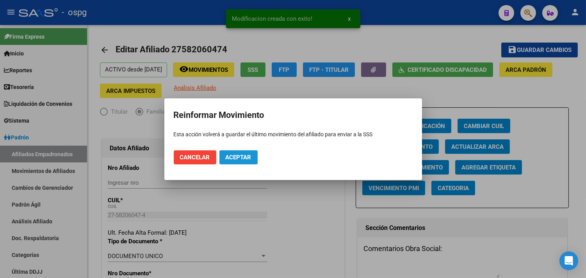
click at [234, 153] on button "Aceptar" at bounding box center [238, 157] width 38 height 14
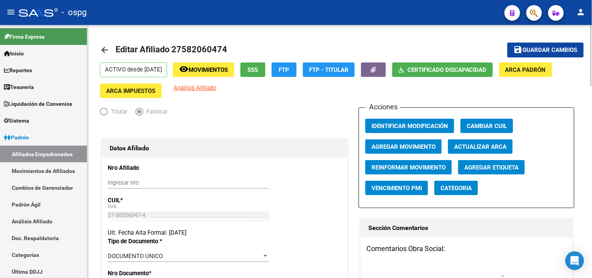
click at [107, 48] on mat-icon "arrow_back" at bounding box center [104, 49] width 9 height 9
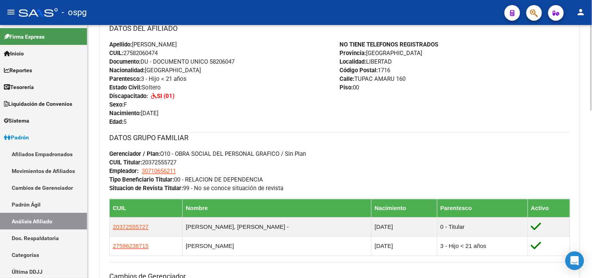
scroll to position [303, 0]
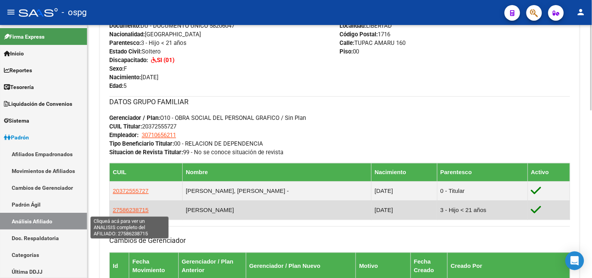
click at [139, 211] on span "27586238715" at bounding box center [131, 210] width 36 height 7
type textarea "27586238715"
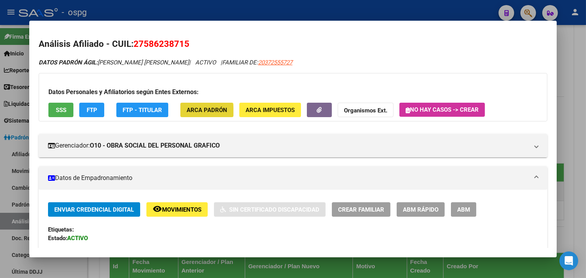
click at [187, 114] on span "ARCA Padrón" at bounding box center [207, 110] width 41 height 7
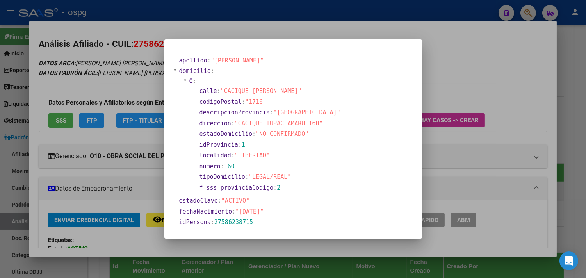
click at [212, 248] on div at bounding box center [293, 139] width 586 height 278
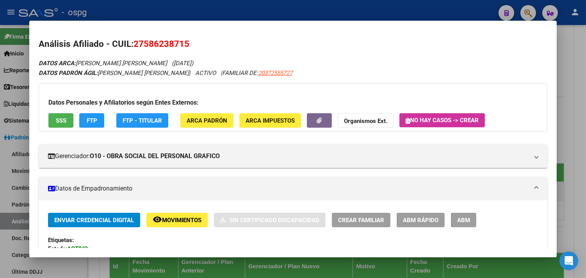
click at [219, 265] on div at bounding box center [293, 139] width 586 height 278
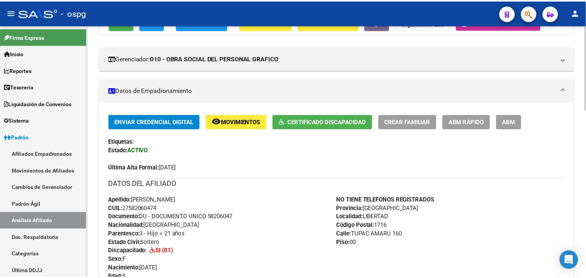
scroll to position [87, 0]
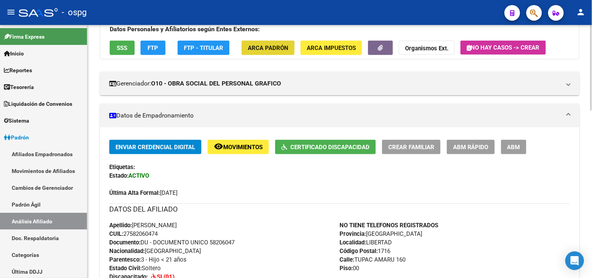
click at [254, 45] on span "ARCA Padrón" at bounding box center [268, 47] width 41 height 7
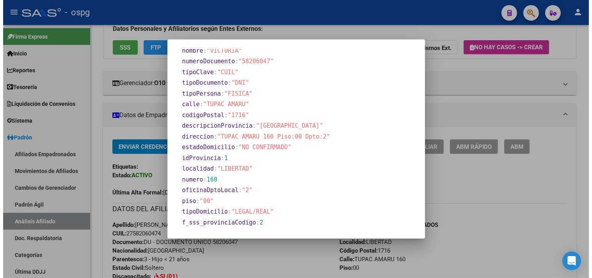
scroll to position [213, 0]
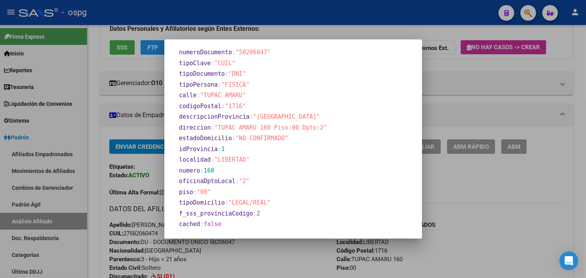
click at [272, 262] on div at bounding box center [293, 139] width 586 height 278
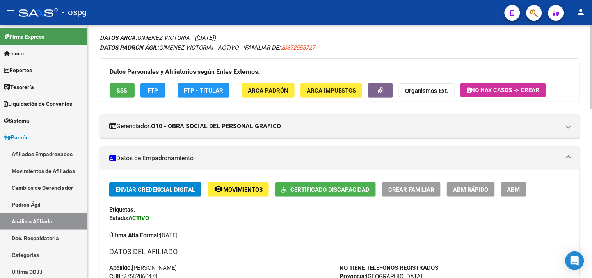
scroll to position [0, 0]
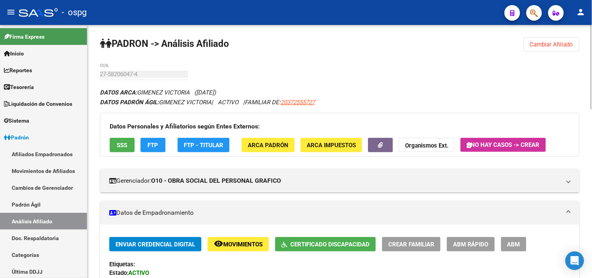
click at [533, 44] on span "Cambiar Afiliado" at bounding box center [551, 44] width 43 height 7
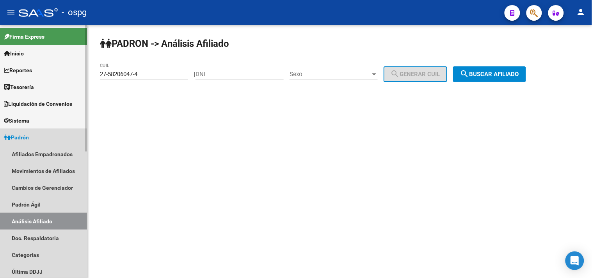
click at [37, 219] on link "Análisis Afiliado" at bounding box center [43, 221] width 87 height 17
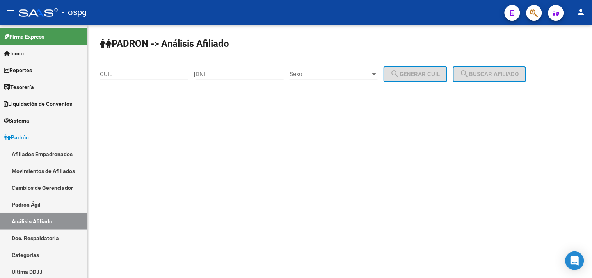
click at [139, 71] on input "CUIL" at bounding box center [144, 74] width 88 height 7
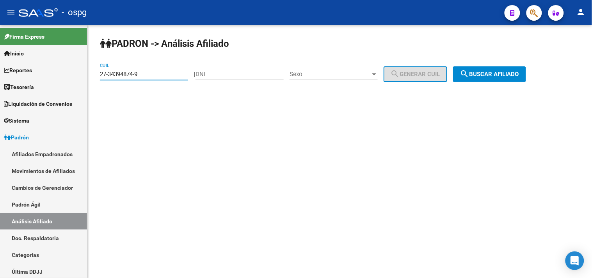
click at [496, 73] on span "search Buscar afiliado" at bounding box center [489, 74] width 59 height 7
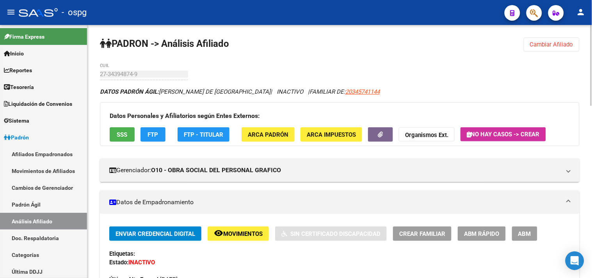
click at [119, 136] on span "SSS" at bounding box center [122, 134] width 11 height 7
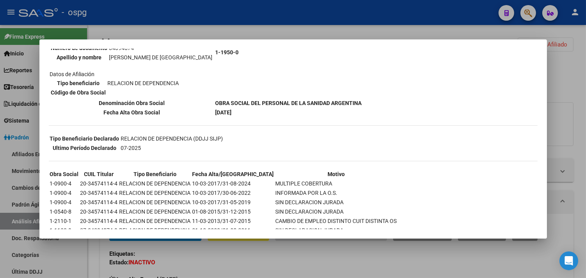
scroll to position [118, 0]
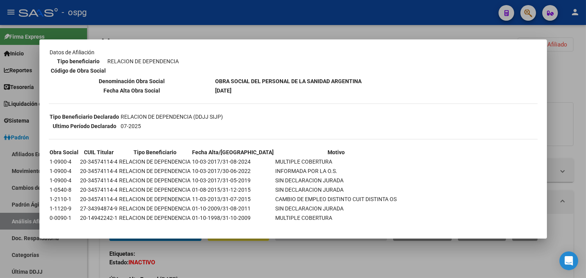
click at [295, 264] on div at bounding box center [293, 139] width 586 height 278
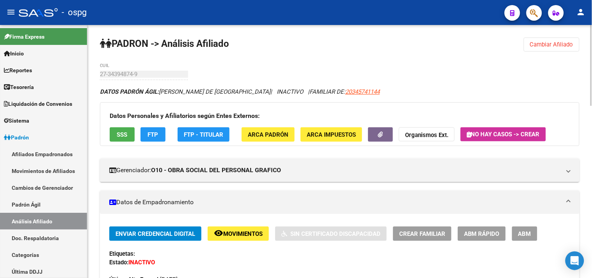
click at [418, 132] on strong "Organismos Ext." at bounding box center [426, 135] width 43 height 7
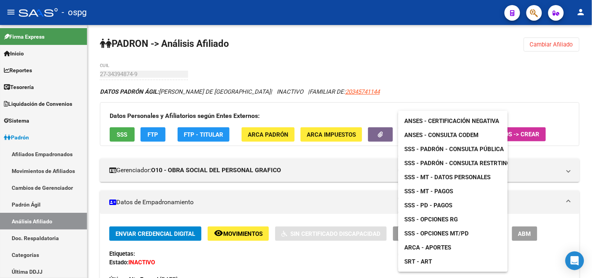
click at [421, 245] on span "ARCA - Aportes" at bounding box center [428, 247] width 47 height 7
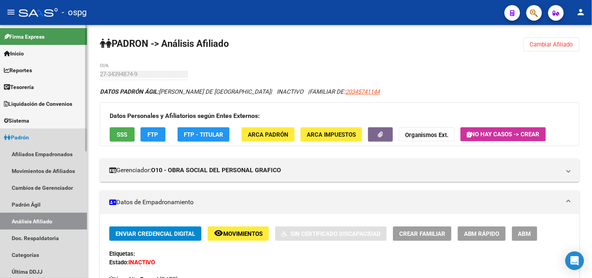
click at [32, 219] on link "Análisis Afiliado" at bounding box center [43, 221] width 87 height 17
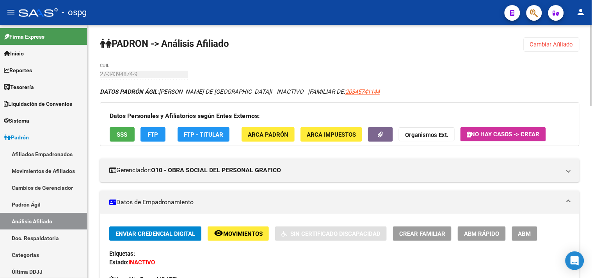
click at [526, 48] on button "Cambiar Afiliado" at bounding box center [552, 44] width 56 height 14
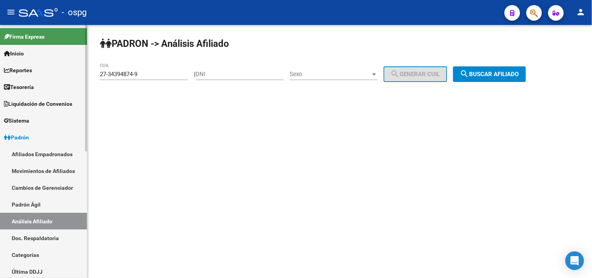
drag, startPoint x: 143, startPoint y: 75, endPoint x: 68, endPoint y: 71, distance: 75.0
click at [68, 71] on mat-sidenav-container "Firma Express Inicio Instructivos Contacto OS Reportes Tablero de Control Ingre…" at bounding box center [296, 151] width 592 height 253
paste input "3-14116881"
drag, startPoint x: 474, startPoint y: 76, endPoint x: 446, endPoint y: 76, distance: 28.1
click at [469, 76] on mat-icon "search" at bounding box center [464, 73] width 9 height 9
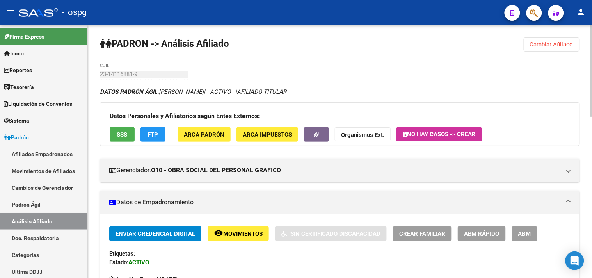
click at [156, 133] on span "FTP" at bounding box center [153, 134] width 11 height 7
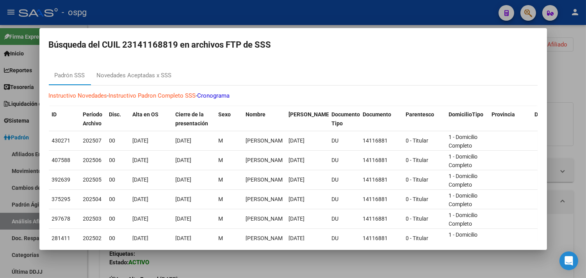
click at [239, 260] on div at bounding box center [293, 139] width 586 height 278
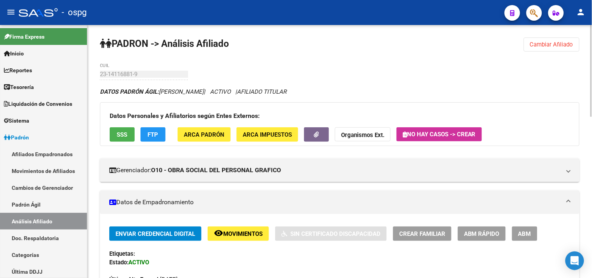
click at [120, 134] on span "SSS" at bounding box center [122, 134] width 11 height 7
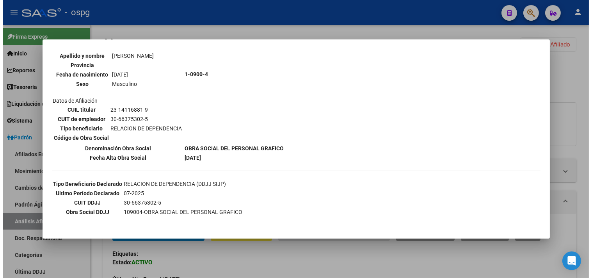
scroll to position [87, 0]
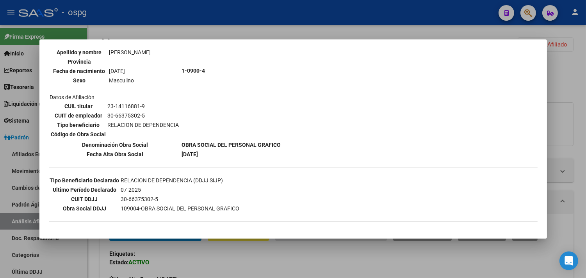
click at [293, 251] on div at bounding box center [293, 139] width 586 height 278
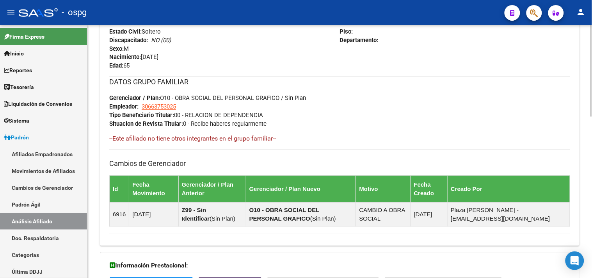
scroll to position [443, 0]
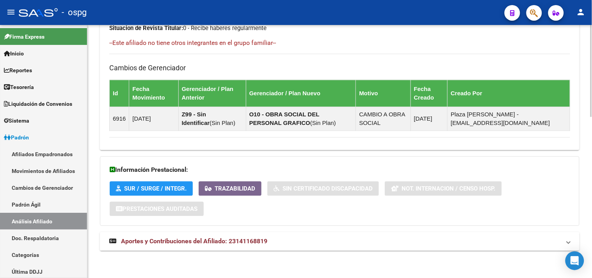
click at [322, 247] on mat-expansion-panel-header "Aportes y Contribuciones del Afiliado: 23141168819" at bounding box center [340, 241] width 480 height 19
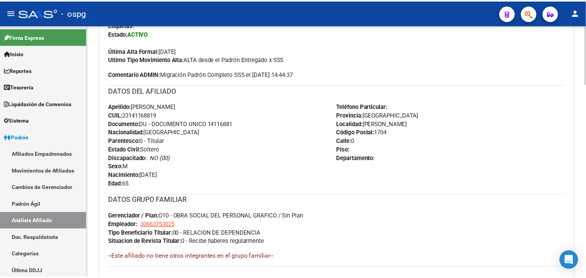
scroll to position [0, 0]
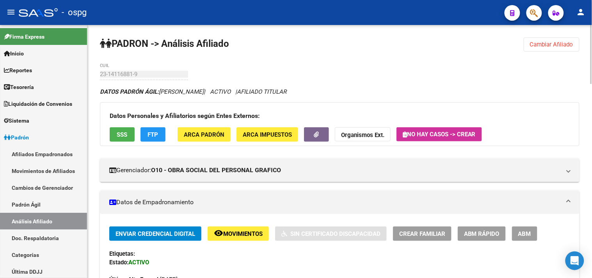
click at [553, 46] on button "Cambiar Afiliado" at bounding box center [552, 44] width 56 height 14
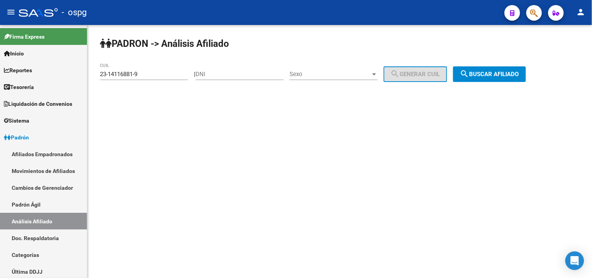
click at [551, 48] on div "PADRON -> Análisis Afiliado 23-14116881-9 CUIL | DNI Sexo Sexo search Generar C…" at bounding box center [339, 66] width 505 height 82
drag, startPoint x: 72, startPoint y: 80, endPoint x: 68, endPoint y: 80, distance: 4.3
click at [68, 80] on mat-sidenav-container "Firma Express Inicio Instructivos Contacto OS Reportes Tablero de Control Ingre…" at bounding box center [296, 151] width 592 height 253
drag, startPoint x: 182, startPoint y: 90, endPoint x: 174, endPoint y: 87, distance: 9.0
click at [180, 91] on div "PADRON -> Análisis Afiliado 23-14116881-9 CUIL | DNI Sexo Sexo search Generar C…" at bounding box center [339, 66] width 505 height 82
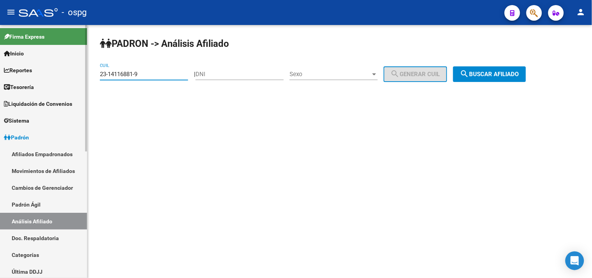
drag, startPoint x: 149, startPoint y: 77, endPoint x: 65, endPoint y: 82, distance: 84.5
click at [65, 82] on mat-sidenav-container "Firma Express Inicio Instructivos Contacto OS Reportes Tablero de Control Ingre…" at bounding box center [296, 151] width 592 height 253
type input "20-38433930-2"
click at [498, 74] on span "search Buscar afiliado" at bounding box center [489, 74] width 59 height 7
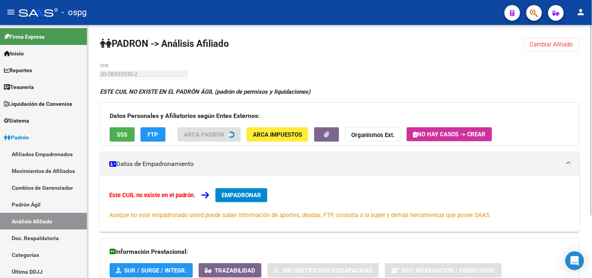
click at [121, 137] on div "Datos Personales y Afiliatorios según Entes Externos: SSS FTP ARCA Padrón ARCA …" at bounding box center [340, 124] width 480 height 44
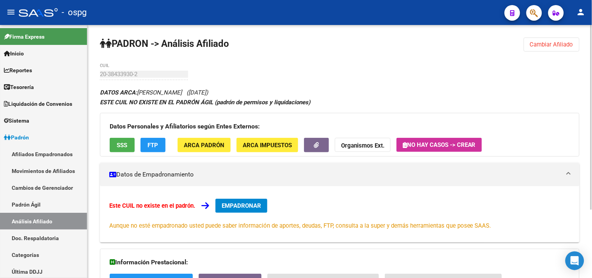
click at [124, 145] on span "SSS" at bounding box center [122, 145] width 11 height 7
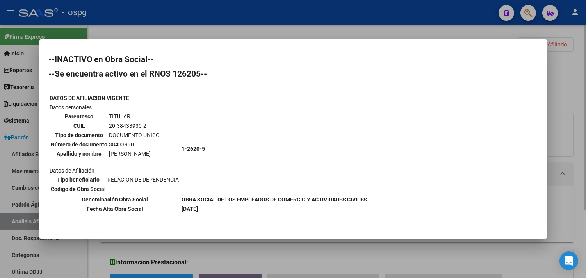
scroll to position [64, 0]
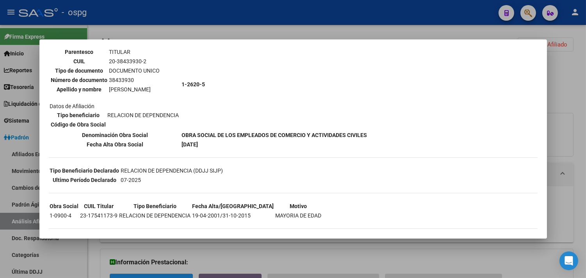
click at [277, 264] on div at bounding box center [293, 139] width 586 height 278
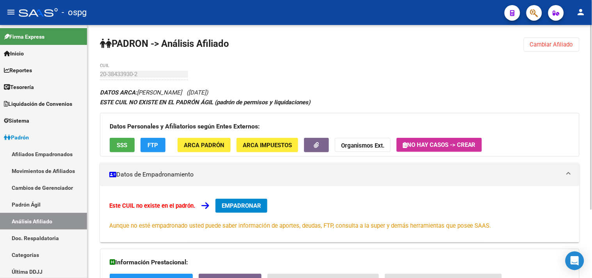
drag, startPoint x: 545, startPoint y: 46, endPoint x: 365, endPoint y: 51, distance: 180.0
click at [544, 47] on span "Cambiar Afiliado" at bounding box center [551, 44] width 43 height 7
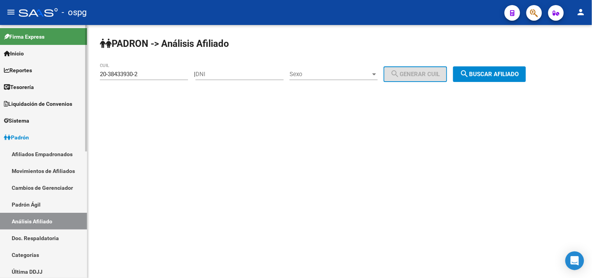
drag, startPoint x: 143, startPoint y: 71, endPoint x: 0, endPoint y: 71, distance: 142.8
click at [0, 76] on mat-sidenav-container "Firma Express Inicio Instructivos Contacto OS Reportes Tablero de Control Ingre…" at bounding box center [296, 151] width 592 height 253
click at [158, 92] on div "PADRON -> Análisis Afiliado 20-38433930-2 CUIL | DNI Sexo Sexo search Generar C…" at bounding box center [339, 66] width 505 height 82
click at [148, 75] on input "20-38433930-2" at bounding box center [144, 74] width 88 height 7
click at [493, 77] on span "search Buscar afiliado" at bounding box center [489, 74] width 59 height 7
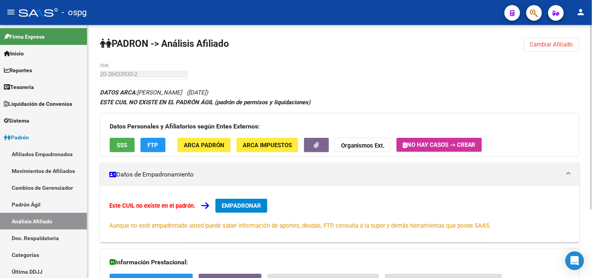
click at [122, 140] on button "SSS" at bounding box center [122, 145] width 25 height 14
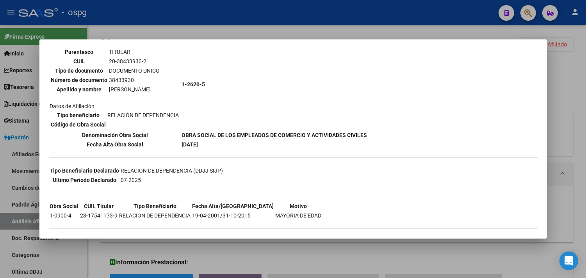
drag, startPoint x: 401, startPoint y: 266, endPoint x: 586, endPoint y: 51, distance: 284.2
click at [400, 266] on div at bounding box center [293, 139] width 586 height 278
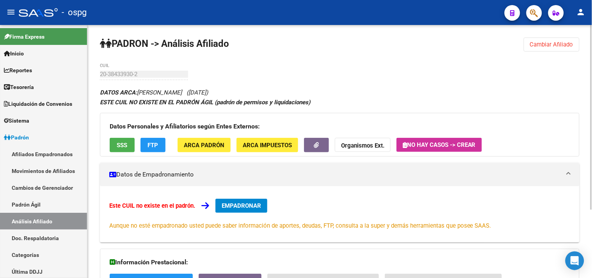
click at [559, 52] on div "PADRON -> Análisis Afiliado Cambiar Afiliado 20-38433930-2 CUIL DATOS ARCA: [PE…" at bounding box center [339, 197] width 505 height 345
click at [539, 47] on span "Cambiar Afiliado" at bounding box center [551, 44] width 43 height 7
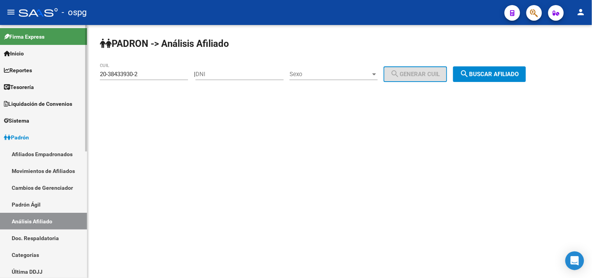
drag, startPoint x: 160, startPoint y: 79, endPoint x: 55, endPoint y: 83, distance: 105.8
click at [60, 87] on mat-sidenav-container "Firma Express Inicio Instructivos Contacto OS Reportes Tablero de Control Ingre…" at bounding box center [296, 151] width 592 height 253
click at [160, 79] on div "20-38433930-2 CUIL" at bounding box center [144, 71] width 88 height 17
drag, startPoint x: 147, startPoint y: 75, endPoint x: 86, endPoint y: 71, distance: 61.1
click at [82, 71] on mat-sidenav-container "Firma Express Inicio Instructivos Contacto OS Reportes Tablero de Control Ingre…" at bounding box center [296, 151] width 592 height 253
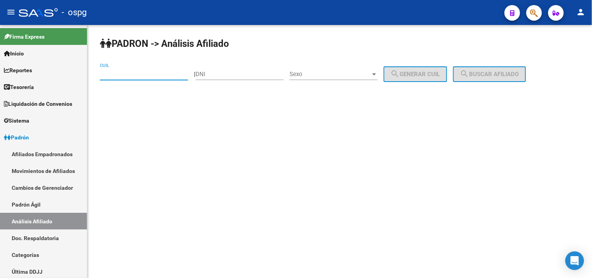
click at [225, 73] on input "DNI" at bounding box center [240, 74] width 88 height 7
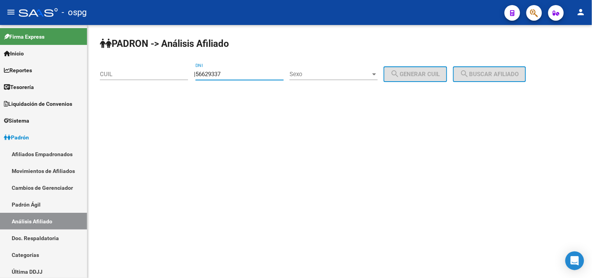
type input "56629337"
click at [356, 77] on span "Sexo" at bounding box center [330, 74] width 81 height 7
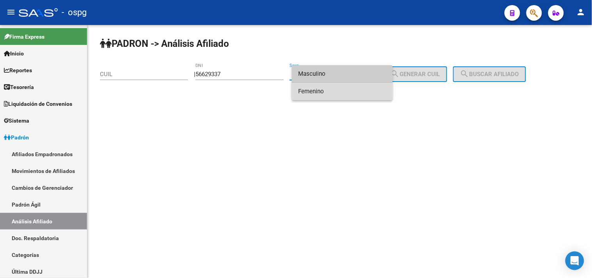
drag, startPoint x: 338, startPoint y: 94, endPoint x: 384, endPoint y: 85, distance: 46.9
click at [338, 93] on span "Femenino" at bounding box center [342, 92] width 88 height 18
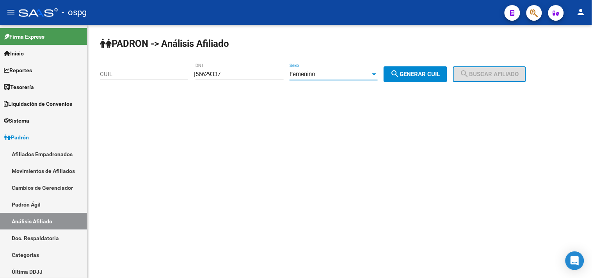
click at [409, 80] on button "search Generar CUIL" at bounding box center [416, 74] width 64 height 16
type input "23-56629337-4"
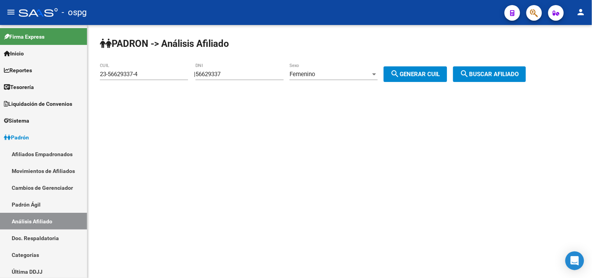
drag, startPoint x: 478, startPoint y: 78, endPoint x: 373, endPoint y: 86, distance: 105.3
click at [469, 78] on mat-icon "search" at bounding box center [464, 73] width 9 height 9
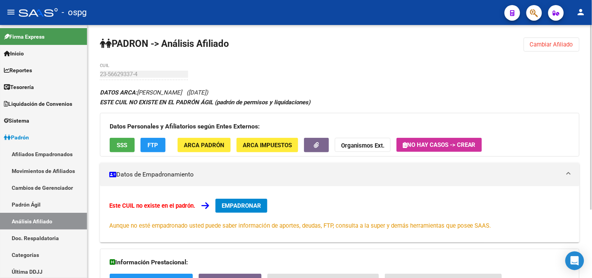
click at [127, 134] on div "Datos Personales y Afiliatorios según Entes Externos: SSS FTP ARCA Padrón ARCA …" at bounding box center [340, 135] width 480 height 44
click at [123, 150] on button "SSS" at bounding box center [122, 145] width 25 height 14
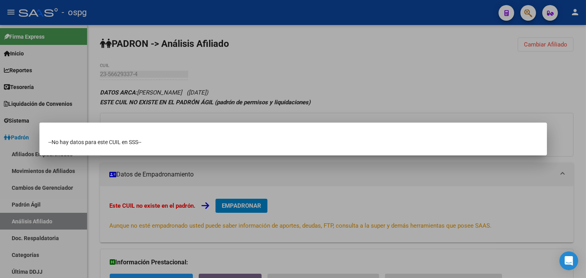
click at [189, 116] on div at bounding box center [293, 139] width 586 height 278
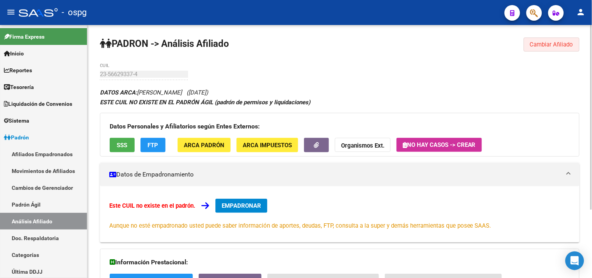
click at [551, 42] on span "Cambiar Afiliado" at bounding box center [551, 44] width 43 height 7
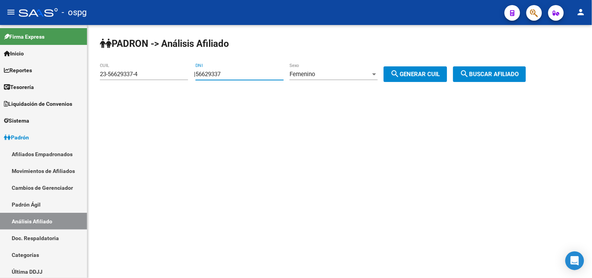
drag, startPoint x: 244, startPoint y: 77, endPoint x: 185, endPoint y: 76, distance: 58.9
click at [186, 77] on app-analisis-afiliado "PADRON -> Análisis Afiliado 23-56629337-4 CUIL | 56629337 DNI Femenino Sexo sea…" at bounding box center [316, 74] width 432 height 7
type input "70022001"
click at [328, 75] on div "Femenino" at bounding box center [330, 74] width 81 height 7
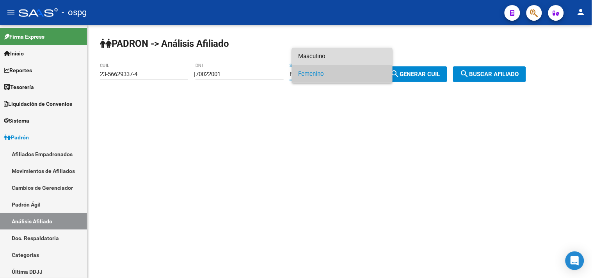
click at [325, 57] on span "Masculino" at bounding box center [342, 57] width 88 height 18
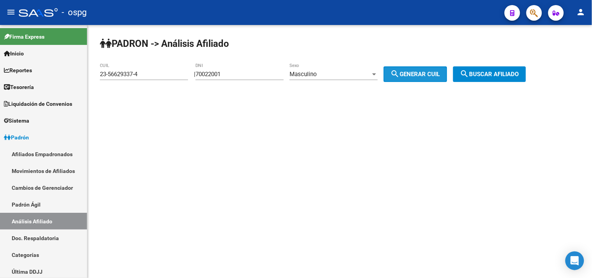
drag, startPoint x: 431, startPoint y: 73, endPoint x: 450, endPoint y: 73, distance: 18.7
click at [430, 73] on span "search Generar CUIL" at bounding box center [416, 74] width 50 height 7
click at [510, 73] on span "search Buscar afiliado" at bounding box center [489, 74] width 59 height 7
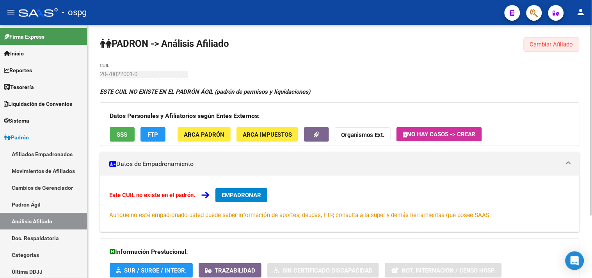
click at [538, 47] on span "Cambiar Afiliado" at bounding box center [551, 44] width 43 height 7
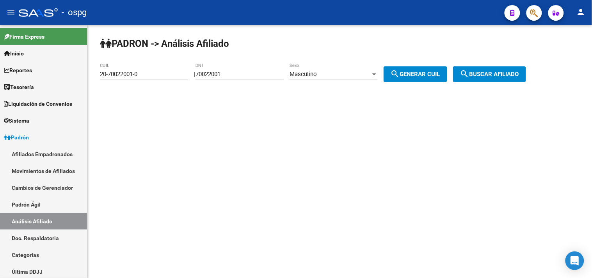
click at [338, 75] on div "Masculino" at bounding box center [330, 74] width 81 height 7
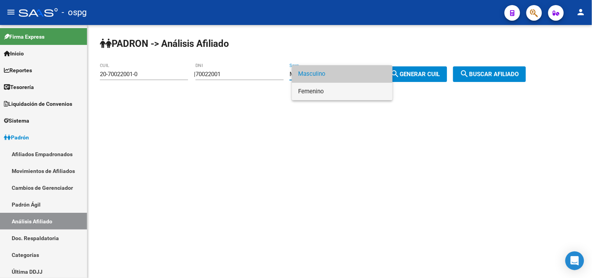
click at [319, 91] on span "Femenino" at bounding box center [342, 92] width 88 height 18
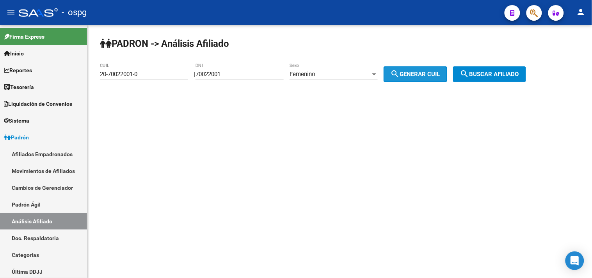
drag, startPoint x: 415, startPoint y: 76, endPoint x: 480, endPoint y: 75, distance: 64.8
click at [415, 76] on span "search Generar CUIL" at bounding box center [416, 74] width 50 height 7
drag, startPoint x: 480, startPoint y: 75, endPoint x: 216, endPoint y: 75, distance: 264.6
click at [480, 75] on span "search Buscar afiliado" at bounding box center [489, 74] width 59 height 7
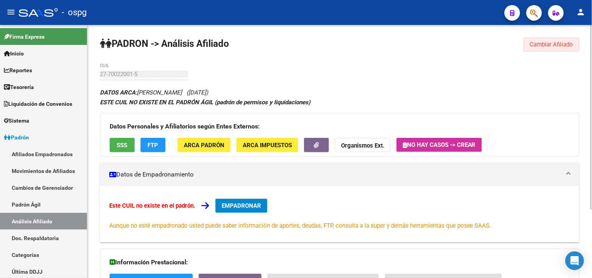
click at [535, 49] on button "Cambiar Afiliado" at bounding box center [552, 44] width 56 height 14
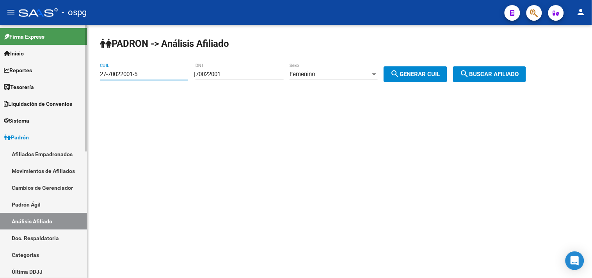
drag, startPoint x: 92, startPoint y: 71, endPoint x: 78, endPoint y: 69, distance: 14.2
click at [81, 71] on mat-sidenav-container "Firma Express Inicio Instructivos Contacto OS Reportes Tablero de Control Ingre…" at bounding box center [296, 151] width 592 height 253
click at [512, 76] on span "search Buscar afiliado" at bounding box center [489, 74] width 59 height 7
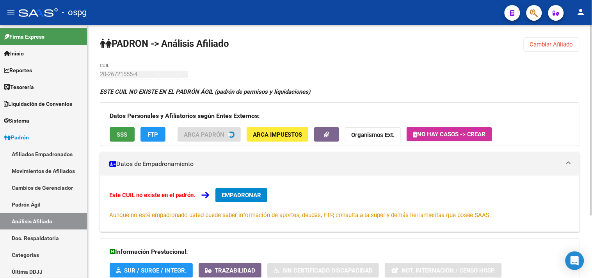
click at [121, 133] on span "SSS" at bounding box center [122, 134] width 11 height 7
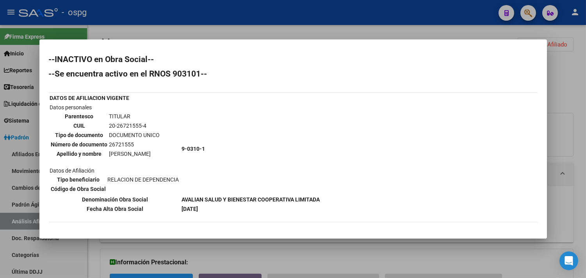
click at [560, 98] on div at bounding box center [293, 139] width 586 height 278
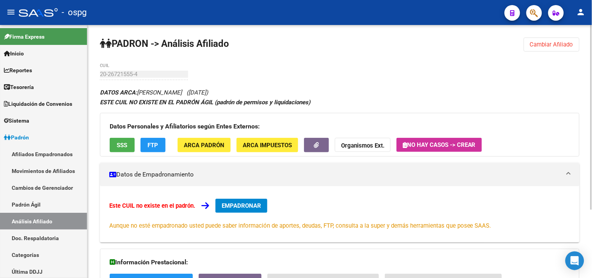
click at [98, 70] on div "PADRON -> Análisis Afiliado Cambiar Afiliado 20-26721555-4 CUIL DATOS ARCA: [PE…" at bounding box center [339, 197] width 505 height 345
drag, startPoint x: 528, startPoint y: 51, endPoint x: 523, endPoint y: 48, distance: 5.1
click at [527, 51] on button "Cambiar Afiliado" at bounding box center [552, 44] width 56 height 14
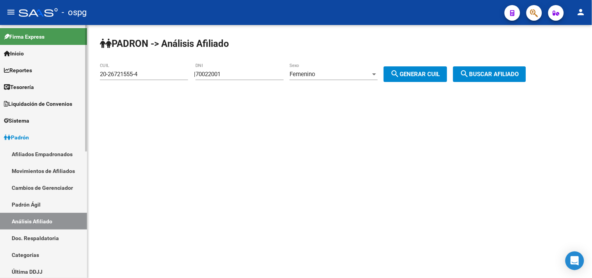
drag, startPoint x: 126, startPoint y: 75, endPoint x: 46, endPoint y: 65, distance: 81.0
click at [56, 67] on mat-sidenav-container "Firma Express Inicio Instructivos Contacto OS Reportes Tablero de Control Ingre…" at bounding box center [296, 151] width 592 height 253
click at [128, 87] on div "20-26721555-4 CUIL" at bounding box center [144, 75] width 88 height 24
drag, startPoint x: 149, startPoint y: 73, endPoint x: 92, endPoint y: 64, distance: 57.6
click at [103, 68] on div "20-26721555-4 CUIL" at bounding box center [144, 71] width 88 height 17
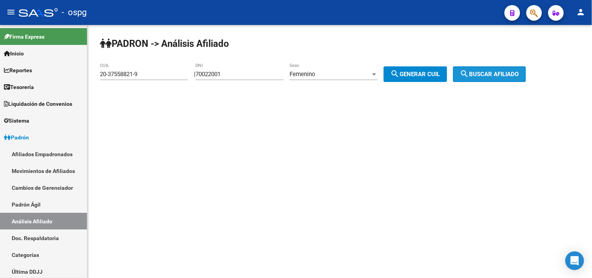
click at [507, 72] on span "search Buscar afiliado" at bounding box center [489, 74] width 59 height 7
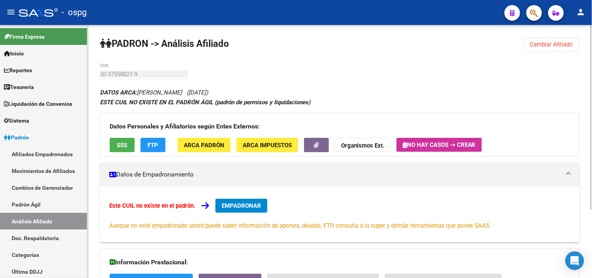
click at [125, 139] on button "SSS" at bounding box center [122, 145] width 25 height 14
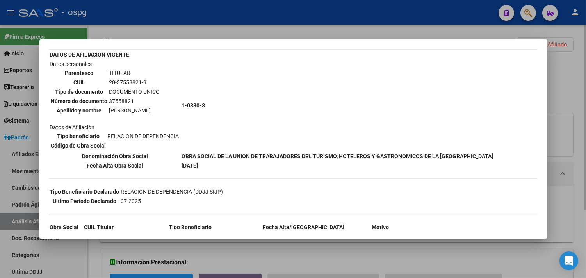
scroll to position [73, 0]
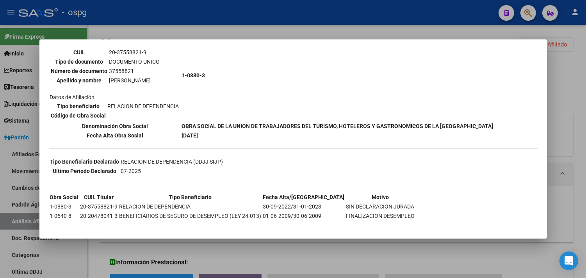
click at [258, 262] on div at bounding box center [293, 139] width 586 height 278
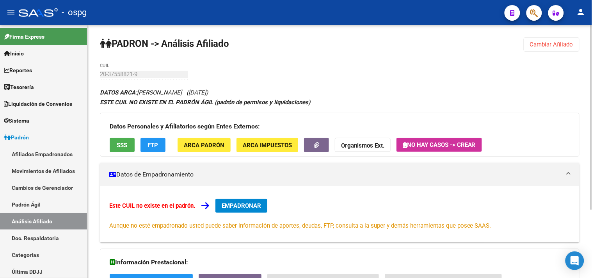
click at [151, 146] on span "FTP" at bounding box center [153, 145] width 11 height 7
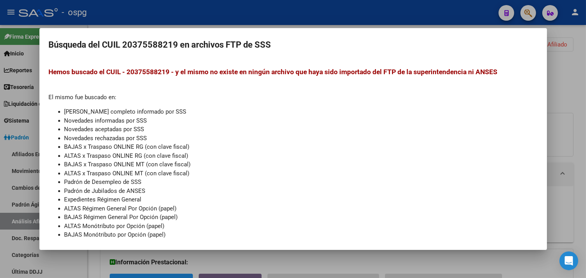
click at [279, 259] on div at bounding box center [293, 139] width 586 height 278
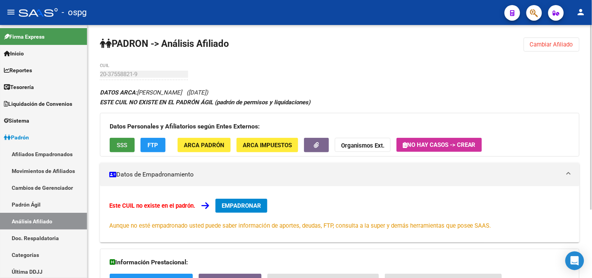
click at [120, 142] on span "SSS" at bounding box center [122, 145] width 11 height 7
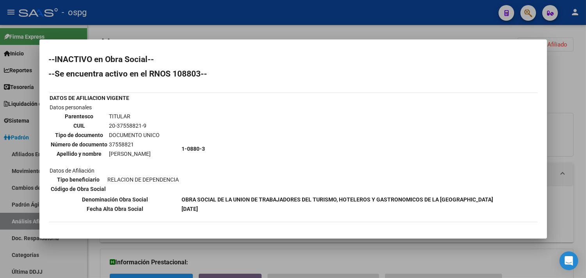
click at [155, 29] on div at bounding box center [293, 139] width 586 height 278
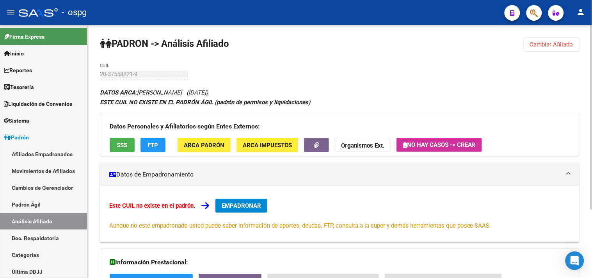
click at [552, 44] on span "Cambiar Afiliado" at bounding box center [551, 44] width 43 height 7
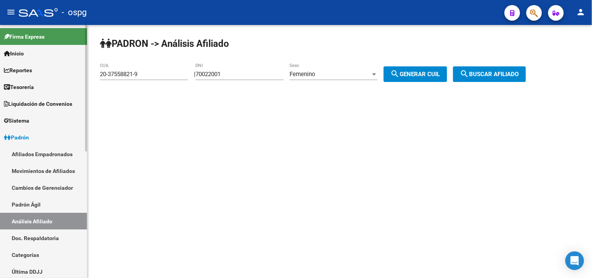
click at [29, 78] on mat-sidenav-container "Firma Express Inicio Instructivos Contacto OS Reportes Tablero de Control Ingre…" at bounding box center [296, 151] width 592 height 253
click at [507, 75] on span "search Buscar afiliado" at bounding box center [489, 74] width 59 height 7
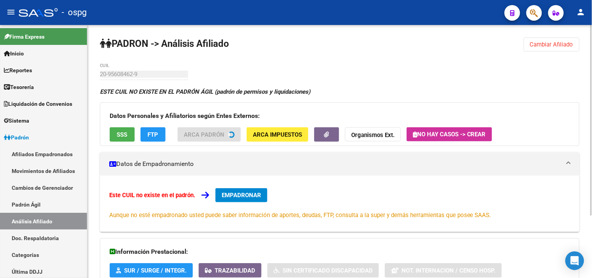
click at [130, 135] on button "SSS" at bounding box center [122, 134] width 25 height 14
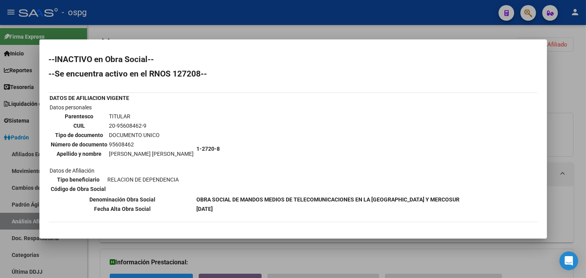
scroll to position [73, 0]
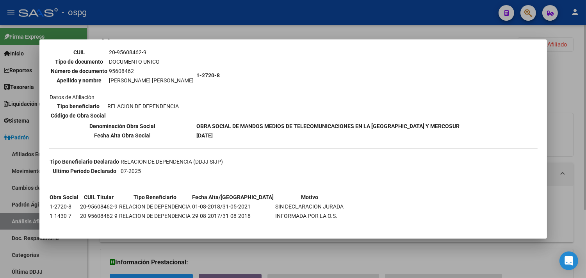
drag, startPoint x: 575, startPoint y: 81, endPoint x: 572, endPoint y: 71, distance: 10.2
click at [575, 80] on div at bounding box center [293, 139] width 586 height 278
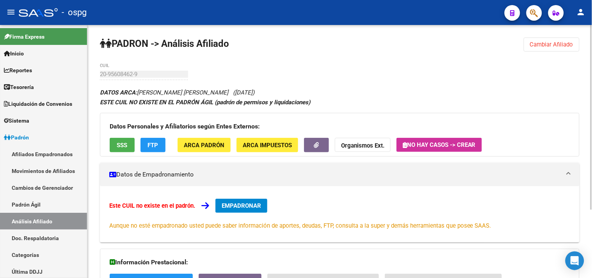
click at [559, 42] on span "Cambiar Afiliado" at bounding box center [551, 44] width 43 height 7
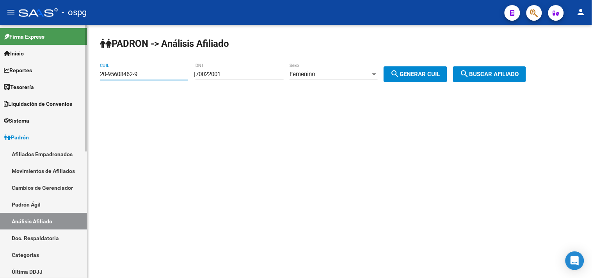
drag, startPoint x: 170, startPoint y: 75, endPoint x: 55, endPoint y: 78, distance: 114.4
click at [59, 78] on mat-sidenav-container "Firma Express Inicio Instructivos Contacto OS Reportes Tablero de Control Ingre…" at bounding box center [296, 151] width 592 height 253
click at [509, 74] on span "search Buscar afiliado" at bounding box center [489, 74] width 59 height 7
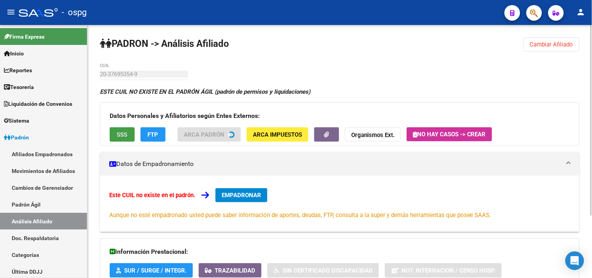
click at [121, 136] on span "SSS" at bounding box center [122, 134] width 11 height 7
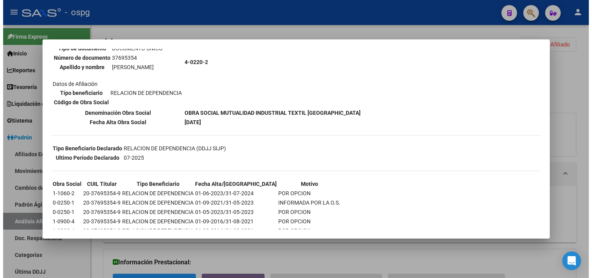
scroll to position [127, 0]
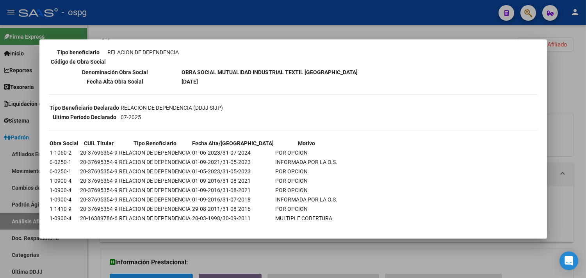
click at [294, 250] on div at bounding box center [293, 139] width 586 height 278
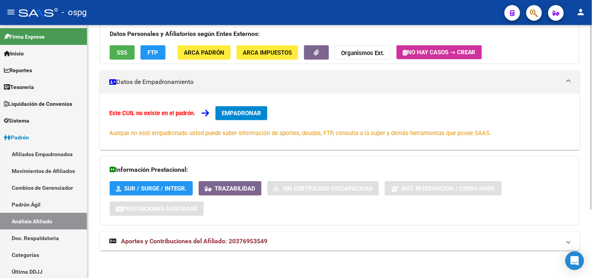
click at [289, 247] on mat-expansion-panel-header "Aportes y Contribuciones del Afiliado: 20376953549" at bounding box center [340, 241] width 480 height 19
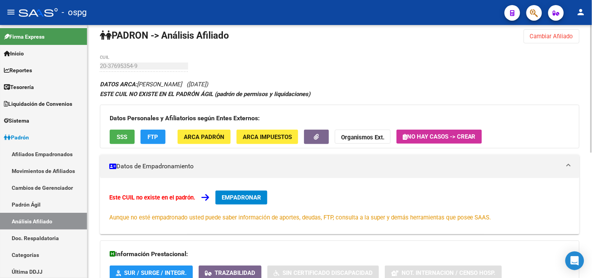
scroll to position [0, 0]
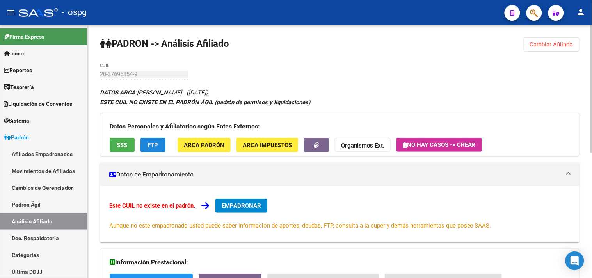
click at [155, 146] on span "FTP" at bounding box center [153, 145] width 11 height 7
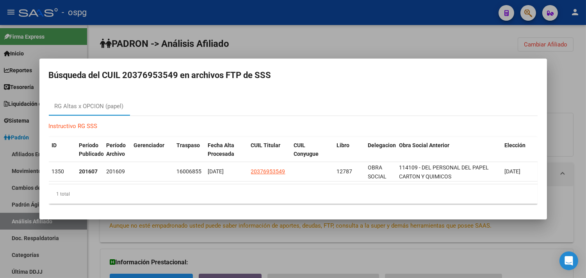
click at [303, 237] on div at bounding box center [293, 139] width 586 height 278
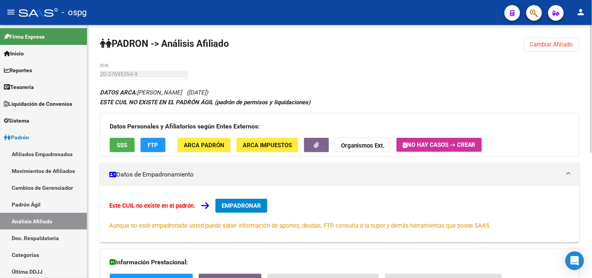
drag, startPoint x: 540, startPoint y: 40, endPoint x: 384, endPoint y: 54, distance: 156.3
click at [537, 41] on button "Cambiar Afiliado" at bounding box center [552, 44] width 56 height 14
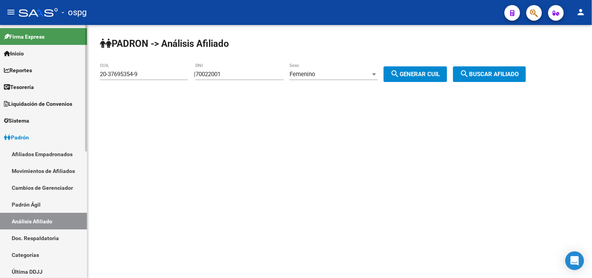
drag, startPoint x: 177, startPoint y: 77, endPoint x: 63, endPoint y: 66, distance: 114.1
click at [63, 66] on mat-sidenav-container "Firma Express Inicio Instructivos Contacto OS Reportes Tablero de Control Ingre…" at bounding box center [296, 151] width 592 height 253
click at [497, 75] on span "search Buscar afiliado" at bounding box center [489, 74] width 59 height 7
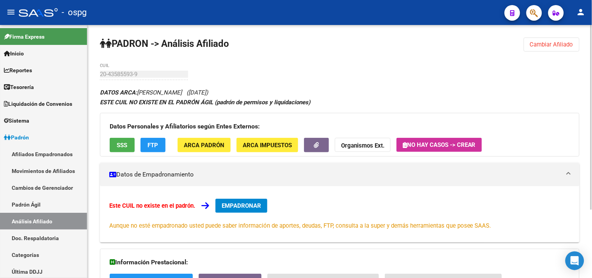
click at [547, 51] on button "Cambiar Afiliado" at bounding box center [552, 44] width 56 height 14
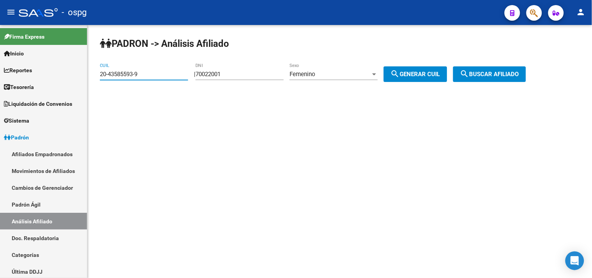
drag, startPoint x: 142, startPoint y: 75, endPoint x: 9, endPoint y: 20, distance: 144.2
click at [9, 37] on mat-sidenav-container "Firma Express Inicio Instructivos Contacto OS Reportes Tablero de Control Ingre…" at bounding box center [296, 151] width 592 height 253
click at [503, 73] on span "search Buscar afiliado" at bounding box center [489, 74] width 59 height 7
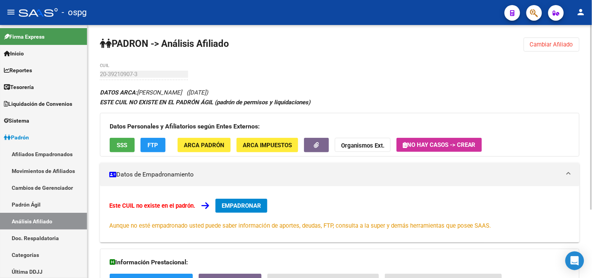
click at [153, 146] on span "FTP" at bounding box center [153, 145] width 11 height 7
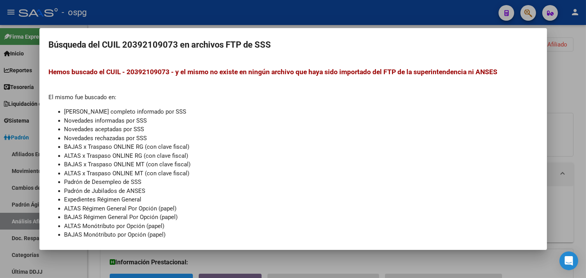
click at [268, 256] on div at bounding box center [293, 139] width 586 height 278
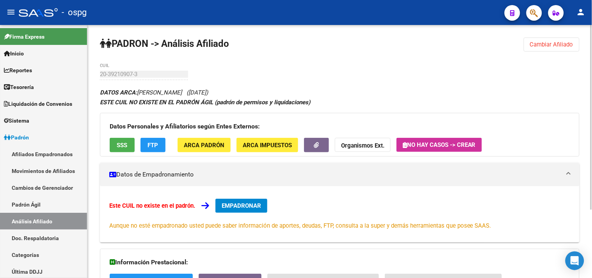
click at [118, 145] on span "SSS" at bounding box center [122, 145] width 11 height 7
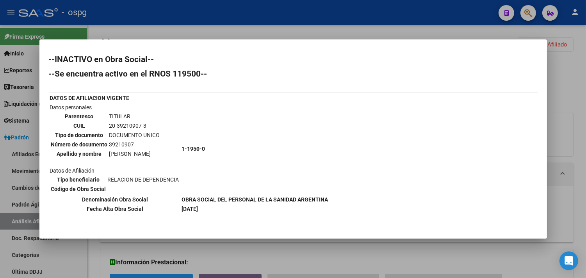
click at [262, 32] on div at bounding box center [293, 139] width 586 height 278
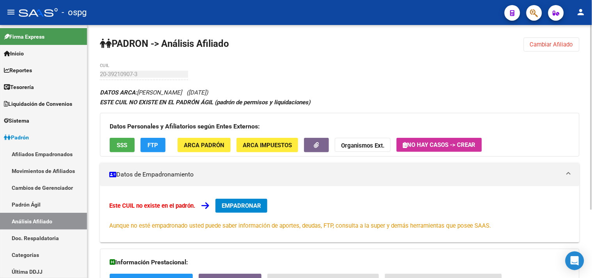
click at [130, 147] on button "SSS" at bounding box center [122, 145] width 25 height 14
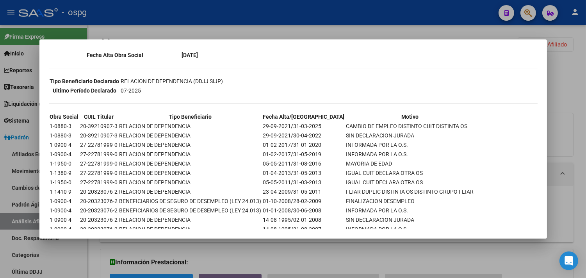
scroll to position [163, 0]
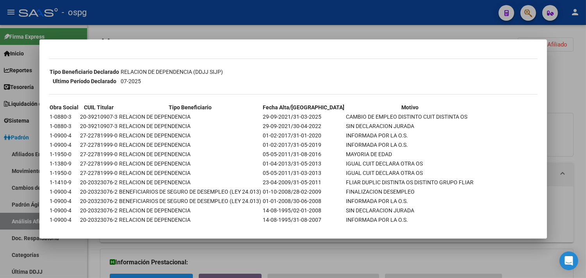
drag, startPoint x: 569, startPoint y: 99, endPoint x: 420, endPoint y: 155, distance: 159.3
click at [571, 98] on div at bounding box center [293, 139] width 586 height 278
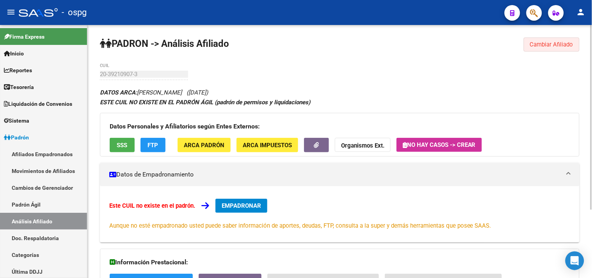
click at [549, 44] on span "Cambiar Afiliado" at bounding box center [551, 44] width 43 height 7
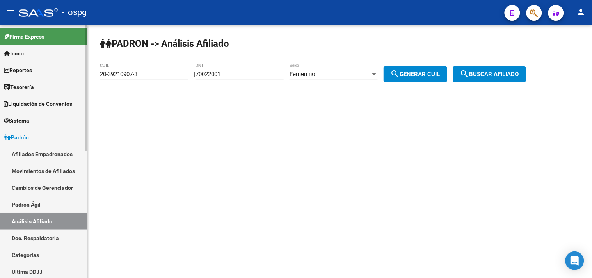
drag, startPoint x: 155, startPoint y: 76, endPoint x: 9, endPoint y: 59, distance: 147.0
click at [9, 59] on mat-sidenav-container "Firma Express Inicio Instructivos Contacto OS Reportes Tablero de Control Ingre…" at bounding box center [296, 151] width 592 height 253
type input "23-27150515-9"
click at [514, 66] on div "PADRON -> Análisis Afiliado 23-27150515-9 CUIL | 70022001 DNI Femenino Sexo sea…" at bounding box center [339, 66] width 505 height 82
click at [510, 69] on button "search Buscar afiliado" at bounding box center [489, 74] width 73 height 16
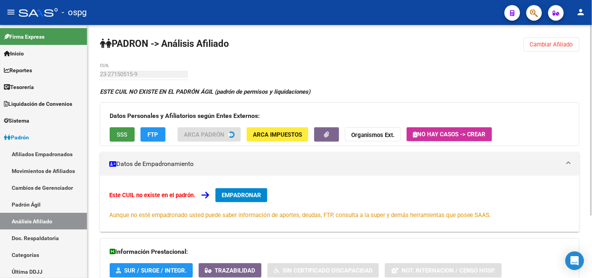
click at [123, 133] on span "SSS" at bounding box center [122, 134] width 11 height 7
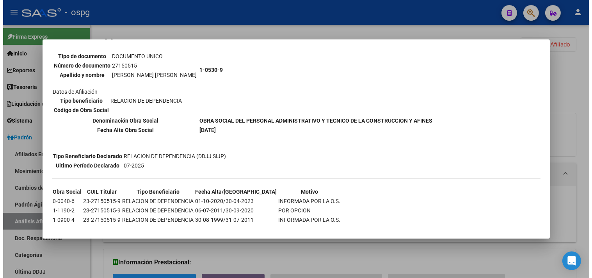
scroll to position [82, 0]
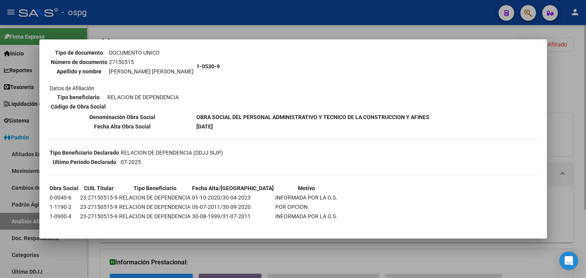
click at [272, 250] on div at bounding box center [293, 139] width 586 height 278
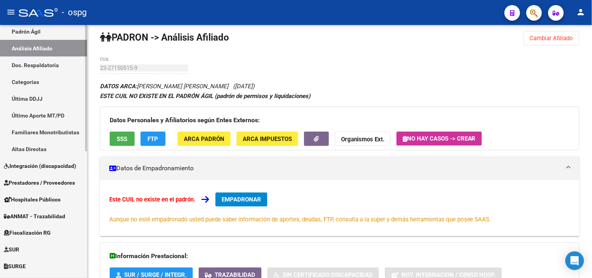
scroll to position [217, 0]
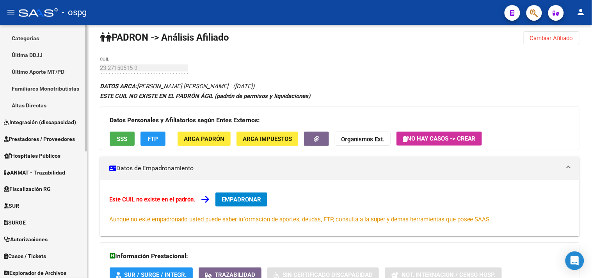
click at [42, 188] on span "Fiscalización RG" at bounding box center [27, 189] width 47 height 9
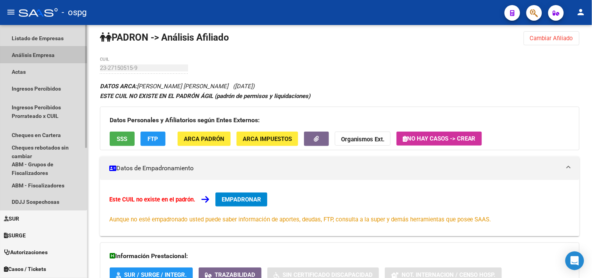
click at [26, 57] on link "Análisis Empresa" at bounding box center [43, 54] width 87 height 17
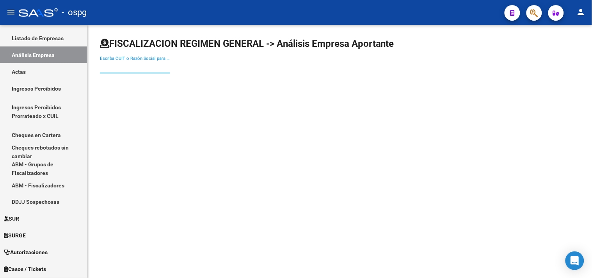
paste input "30-56069477-2"
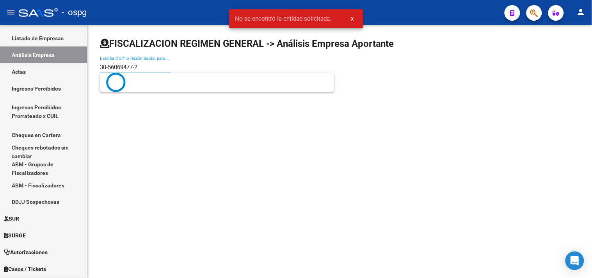
drag, startPoint x: 137, startPoint y: 64, endPoint x: 140, endPoint y: 66, distance: 4.2
click at [140, 66] on input "30-56069477-2" at bounding box center [135, 67] width 70 height 7
click at [110, 68] on input "30-560694772" at bounding box center [135, 67] width 70 height 7
type input "30560694772"
click at [144, 68] on input "30560694772" at bounding box center [135, 67] width 70 height 7
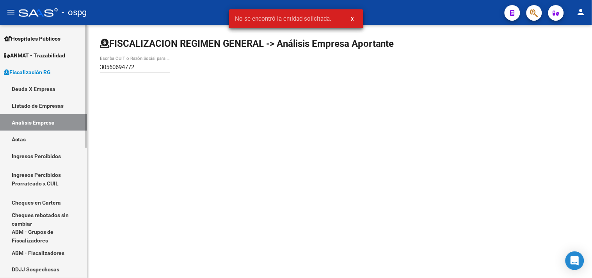
scroll to position [43, 0]
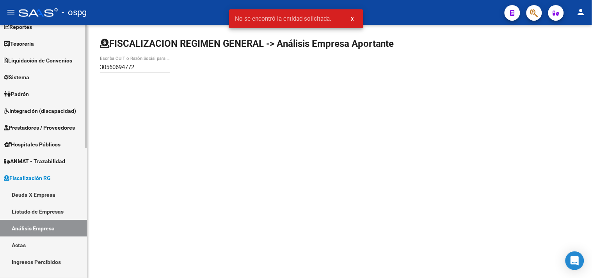
click at [26, 90] on span "Padrón" at bounding box center [16, 94] width 25 height 9
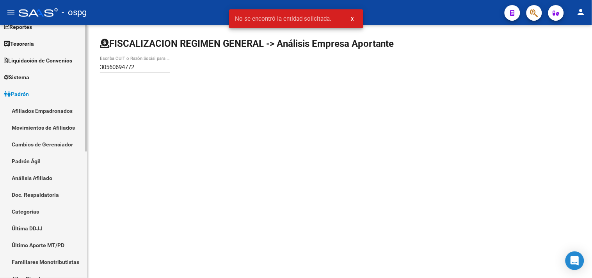
click at [39, 178] on link "Análisis Afiliado" at bounding box center [43, 177] width 87 height 17
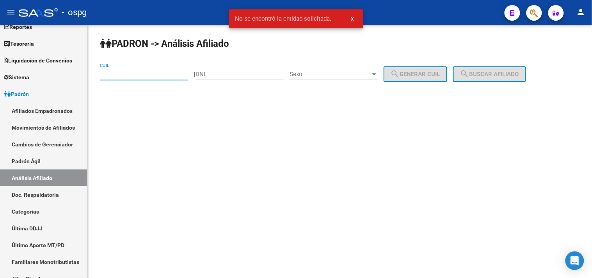
paste input "23-27150515-9"
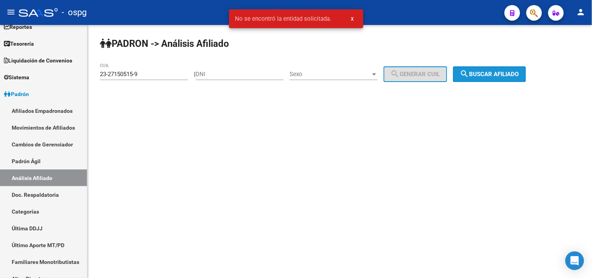
click at [478, 75] on span "search Buscar afiliado" at bounding box center [489, 74] width 59 height 7
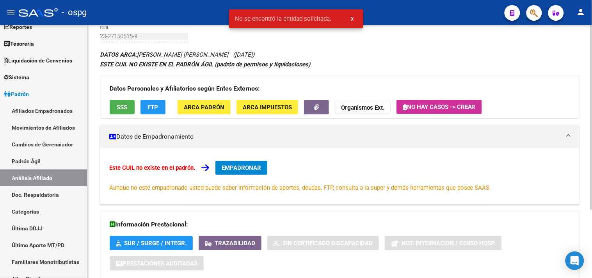
scroll to position [93, 0]
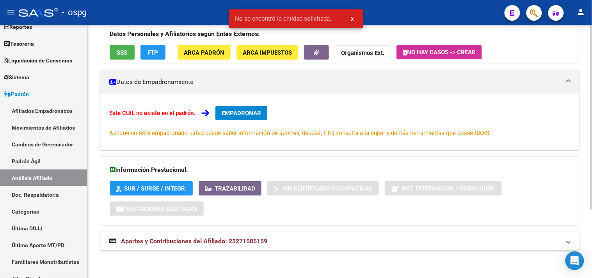
click at [230, 247] on mat-expansion-panel-header "Aportes y Contribuciones del Afiliado: 23271505159" at bounding box center [340, 241] width 480 height 19
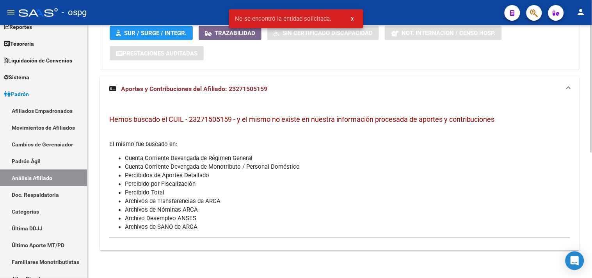
scroll to position [32, 0]
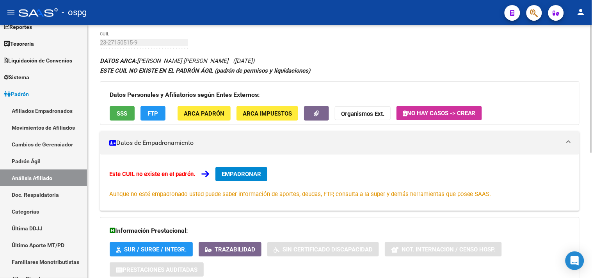
click at [128, 112] on button "SSS" at bounding box center [122, 113] width 25 height 14
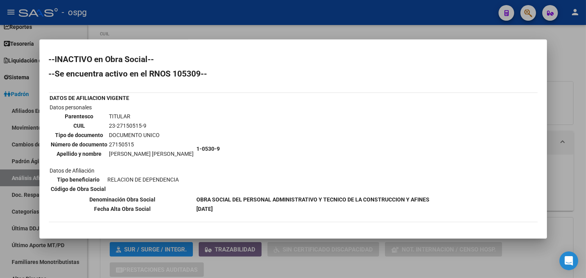
click at [571, 68] on div at bounding box center [293, 139] width 586 height 278
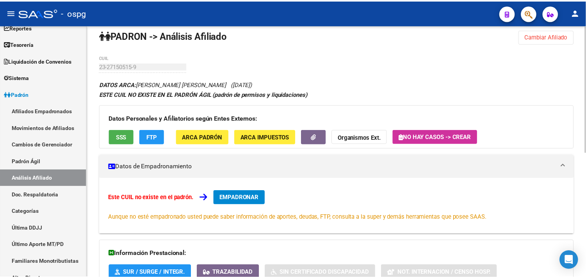
scroll to position [0, 0]
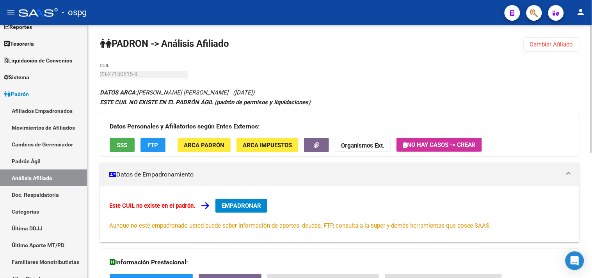
click at [531, 48] on span "Cambiar Afiliado" at bounding box center [551, 44] width 43 height 7
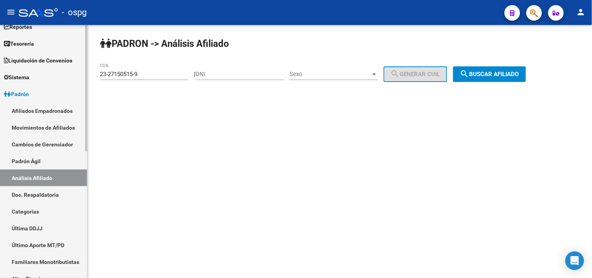
drag, startPoint x: 149, startPoint y: 81, endPoint x: 61, endPoint y: 75, distance: 88.0
click at [64, 75] on mat-sidenav-container "Firma Express Inicio Instructivos Contacto OS Reportes Tablero de Control Ingre…" at bounding box center [296, 151] width 592 height 253
click at [146, 81] on div "23-27150515-9 CUIL" at bounding box center [144, 75] width 88 height 24
drag, startPoint x: 145, startPoint y: 69, endPoint x: 92, endPoint y: 69, distance: 53.1
click at [92, 69] on div "PADRON -> Análisis Afiliado 23-27150515-9 CUIL | DNI Sexo Sexo search Generar C…" at bounding box center [339, 66] width 505 height 82
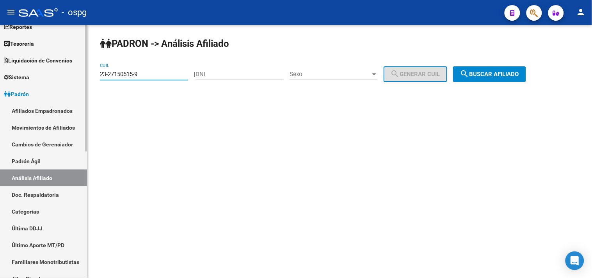
drag, startPoint x: 157, startPoint y: 76, endPoint x: 18, endPoint y: 75, distance: 138.9
click at [22, 76] on mat-sidenav-container "Firma Express Inicio Instructivos Contacto OS Reportes Tablero de Control Ingre…" at bounding box center [296, 151] width 592 height 253
click at [485, 81] on button "search Buscar afiliado" at bounding box center [489, 74] width 73 height 16
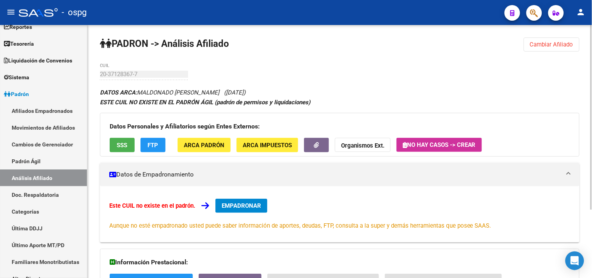
click at [120, 147] on span "SSS" at bounding box center [122, 145] width 11 height 7
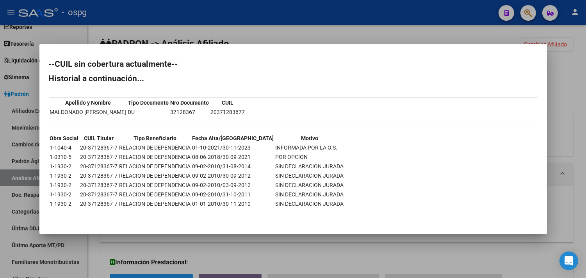
click at [294, 247] on div at bounding box center [293, 139] width 586 height 278
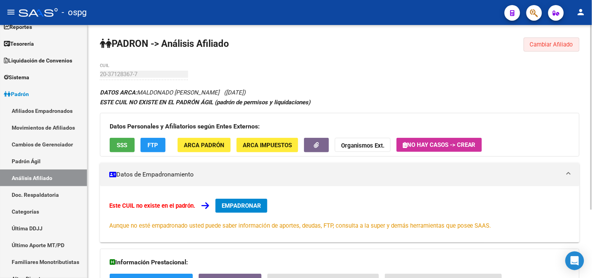
click at [567, 40] on button "Cambiar Afiliado" at bounding box center [552, 44] width 56 height 14
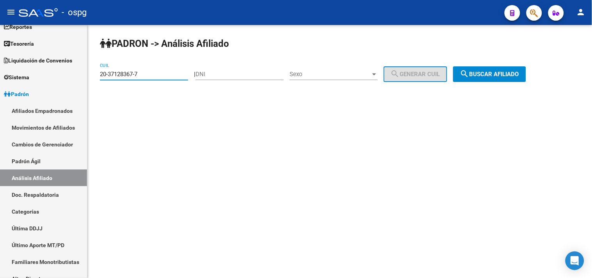
drag, startPoint x: 144, startPoint y: 76, endPoint x: 143, endPoint y: 84, distance: 7.9
click at [57, 70] on mat-sidenav-container "Firma Express Inicio Instructivos Contacto OS Reportes Tablero de Control Ingre…" at bounding box center [296, 151] width 592 height 253
paste input "7-35349128-3"
type input "27-35349128-3"
click at [519, 72] on span "search Buscar afiliado" at bounding box center [489, 74] width 59 height 7
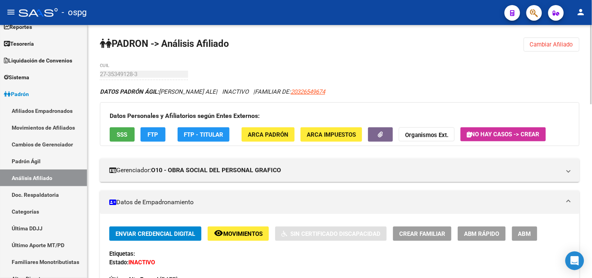
click at [127, 131] on span "SSS" at bounding box center [122, 134] width 11 height 7
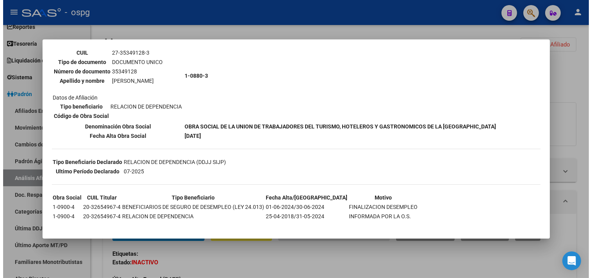
scroll to position [73, 0]
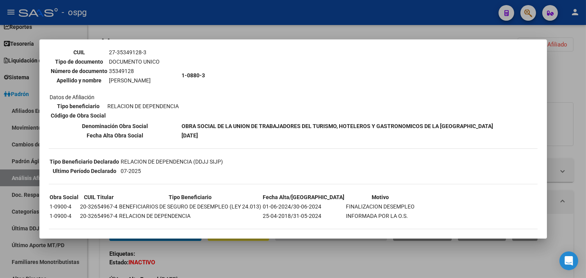
click at [304, 262] on div at bounding box center [293, 139] width 586 height 278
